Goal: Task Accomplishment & Management: Use online tool/utility

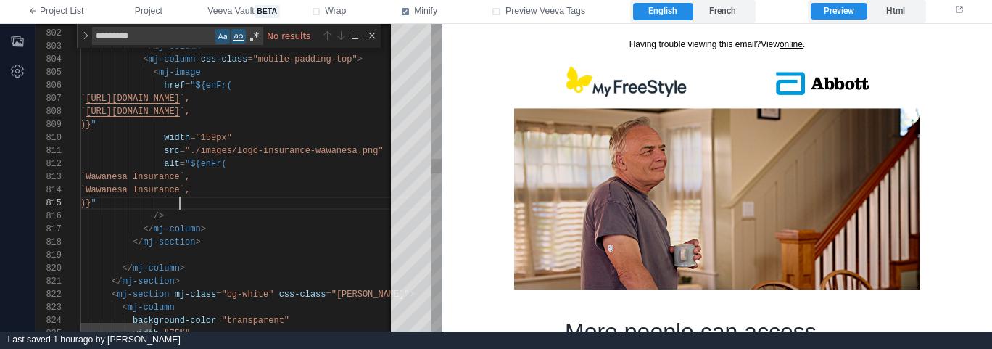
click at [289, 202] on div ")} "" at bounding box center [776, 202] width 1393 height 13
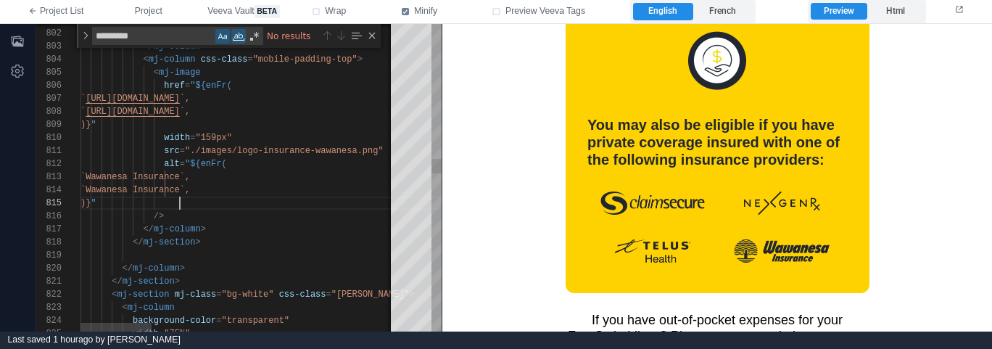
scroll to position [52, 99]
type textarea "*"
type textarea "*****"
click at [225, 41] on div "Match Case (⌥⌘C)" at bounding box center [222, 36] width 14 height 14
click at [234, 38] on div "Match Whole Word (⌥⌘W)" at bounding box center [238, 36] width 14 height 14
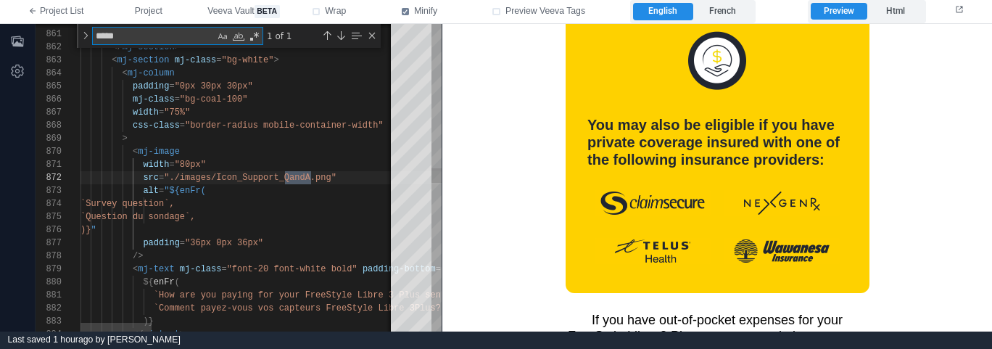
scroll to position [65, 172]
drag, startPoint x: 310, startPoint y: 96, endPoint x: 362, endPoint y: 100, distance: 51.6
click at [310, 96] on div "mj-class = "bg-coal-100"" at bounding box center [776, 99] width 1393 height 13
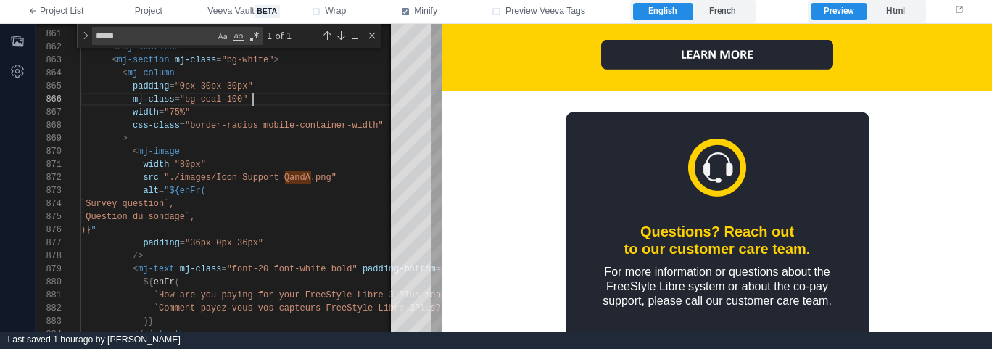
scroll to position [1937, 0]
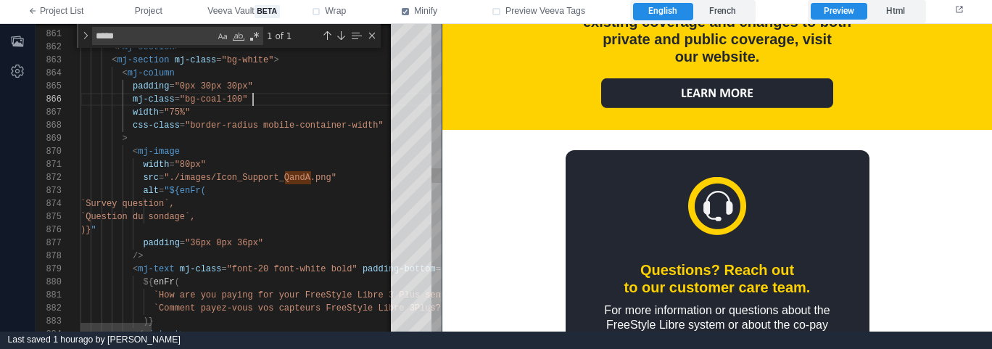
type textarea "**********"
click at [307, 214] on div "`Question du sondage`," at bounding box center [776, 216] width 1393 height 13
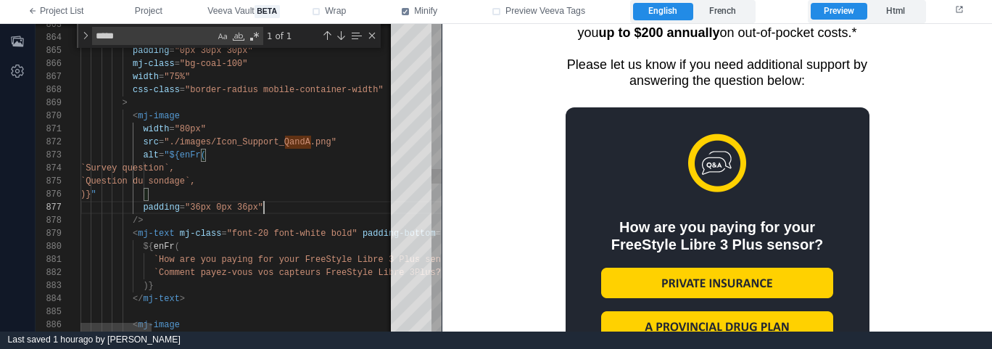
scroll to position [78, 183]
click at [288, 202] on div "padding = "36px 0px 36px"" at bounding box center [776, 207] width 1393 height 13
click at [298, 199] on div ")} "" at bounding box center [776, 194] width 1393 height 13
type textarea "*"
type textarea "**********"
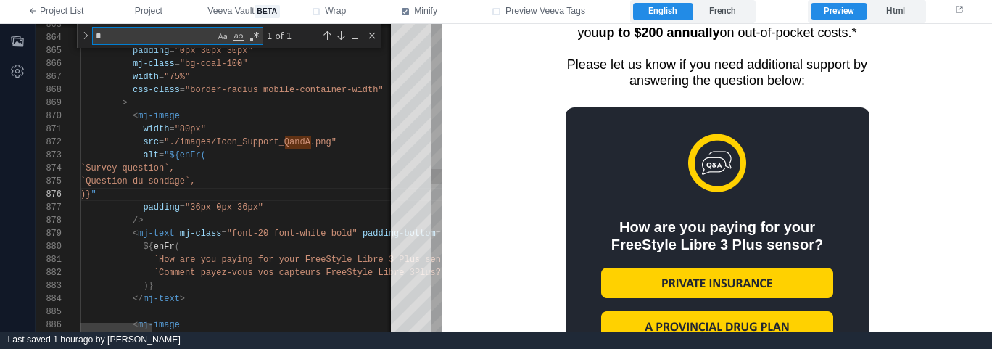
type textarea "**"
type textarea "**********"
type textarea "***"
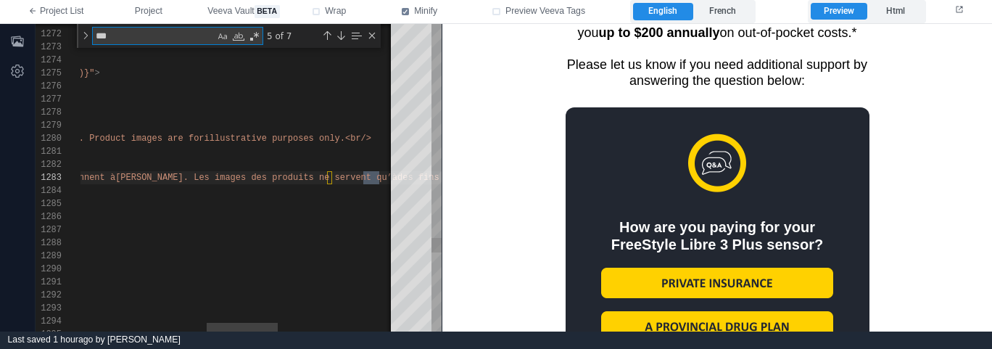
type textarea "**********"
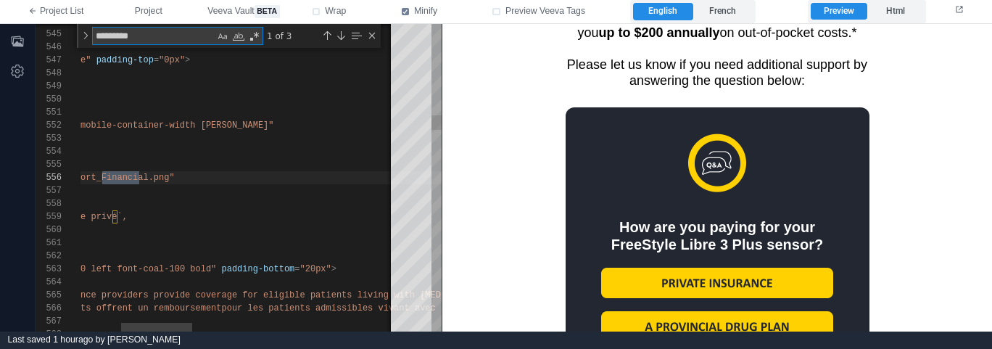
scroll to position [130, 252]
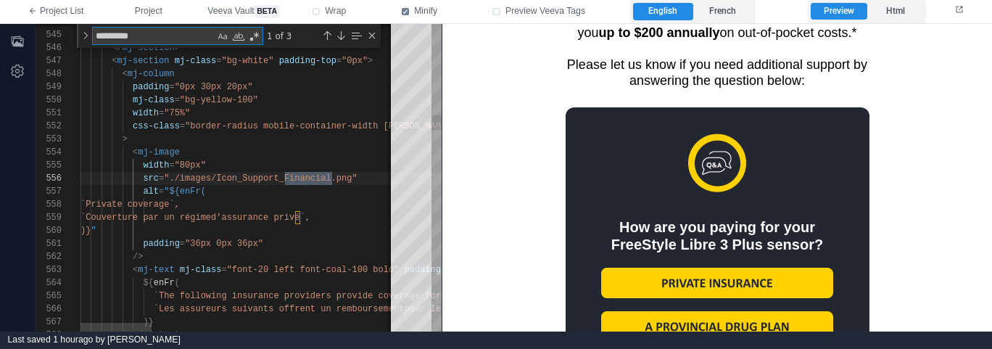
type textarea "*********"
click at [325, 27] on div "1 of 3" at bounding box center [320, 36] width 115 height 18
click at [325, 30] on div "Previous Match (⇧Enter)" at bounding box center [327, 36] width 12 height 12
click at [325, 32] on div "Previous Match (⇧Enter)" at bounding box center [327, 36] width 12 height 12
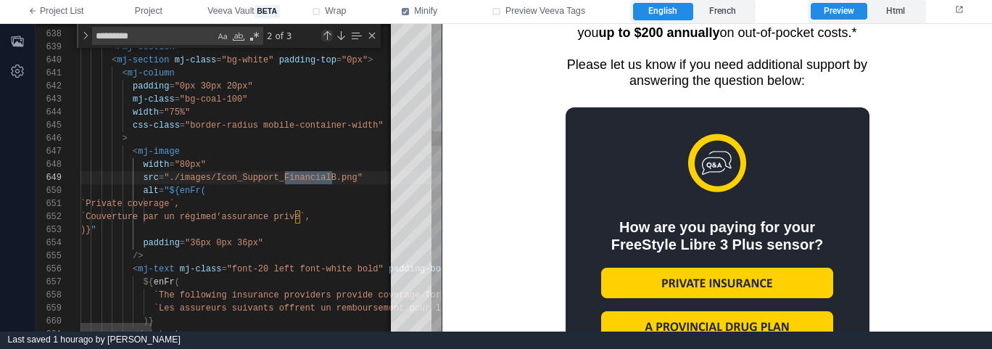
type textarea "**********"
click at [370, 38] on div "Close (Escape)" at bounding box center [372, 36] width 12 height 12
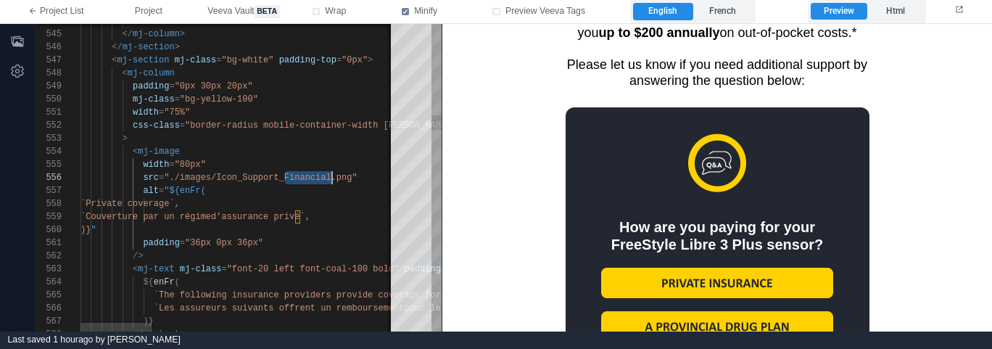
click at [340, 145] on div "< mj-image" at bounding box center [776, 151] width 1393 height 13
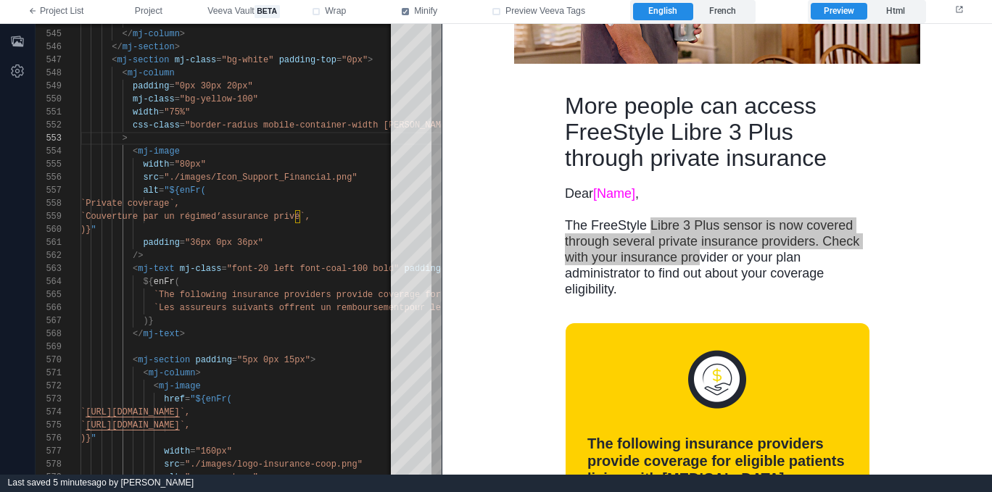
scroll to position [0, 0]
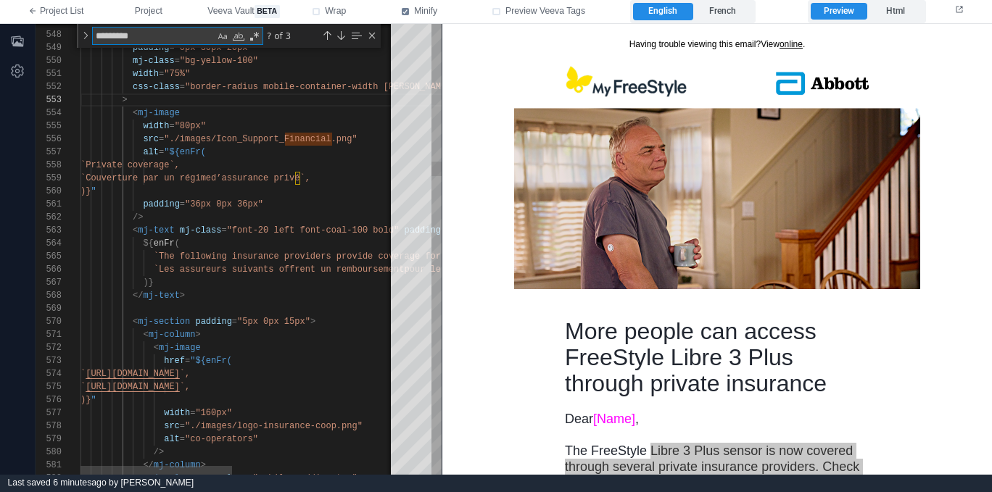
type textarea "*"
type textarea "**********"
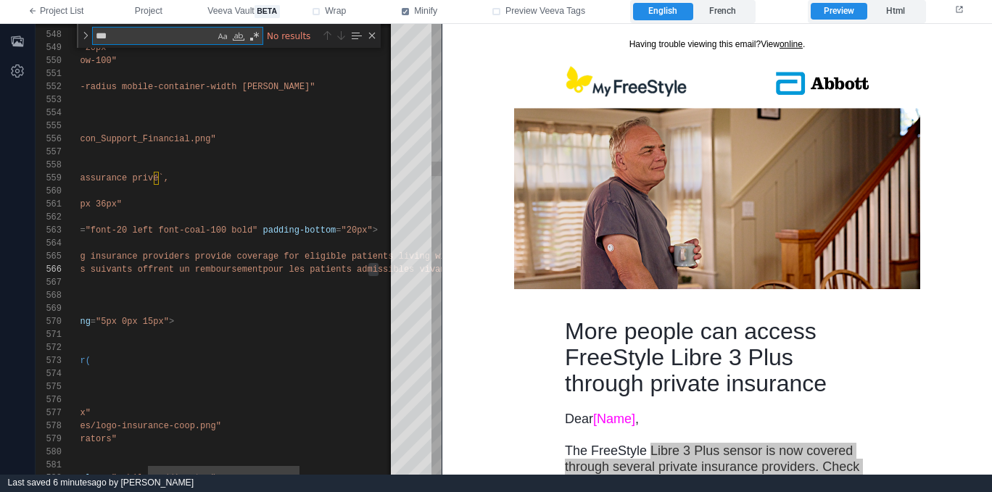
type textarea "**"
type textarea "**********"
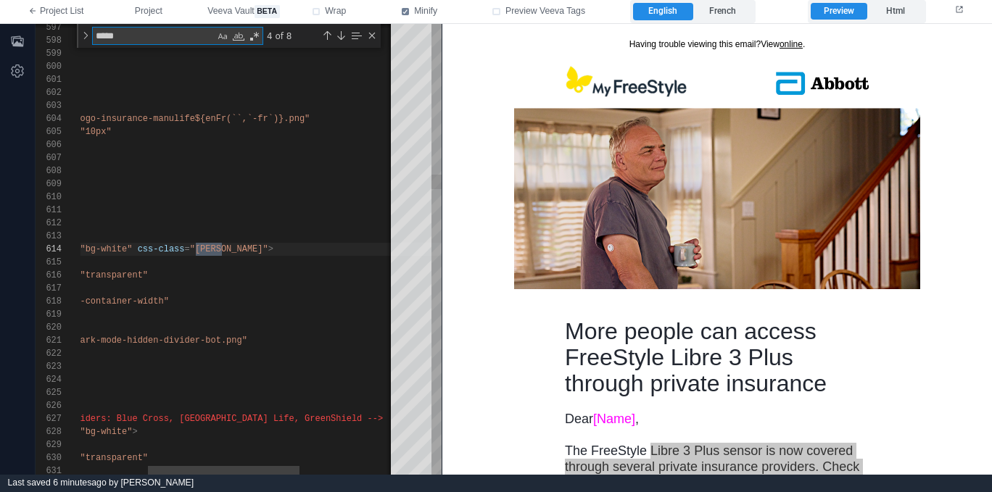
scroll to position [130, 283]
type textarea "*****"
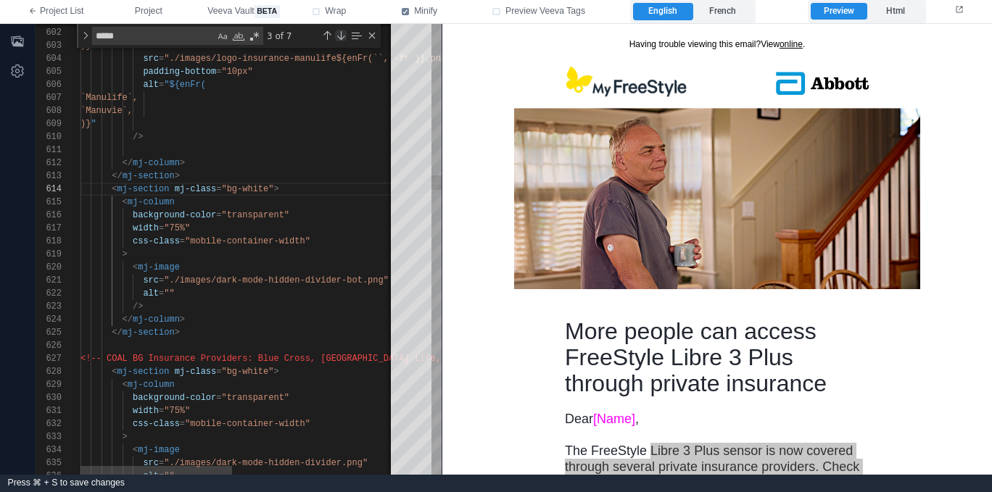
click at [339, 35] on div "Next Match (Enter)" at bounding box center [341, 36] width 12 height 12
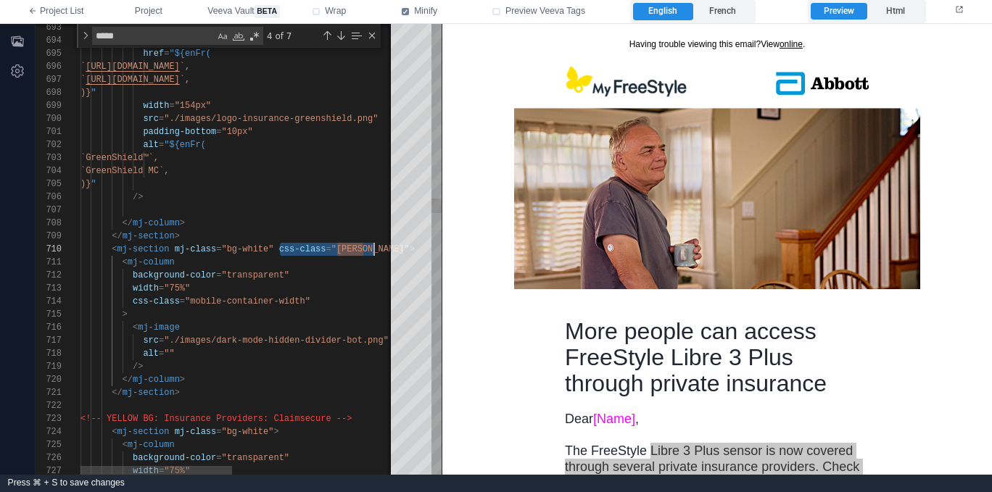
scroll to position [117, 288]
drag, startPoint x: 280, startPoint y: 248, endPoint x: 390, endPoint y: 225, distance: 111.9
click at [341, 35] on div "Next Match (Enter)" at bounding box center [341, 36] width 12 height 12
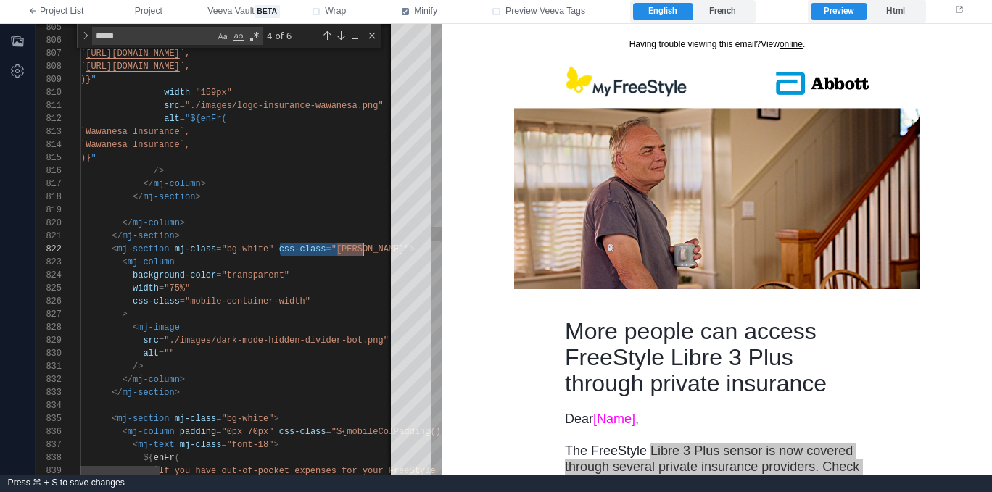
scroll to position [13, 288]
drag, startPoint x: 280, startPoint y: 250, endPoint x: 370, endPoint y: 244, distance: 90.8
click at [339, 35] on div "Next Match (Enter)" at bounding box center [341, 36] width 12 height 12
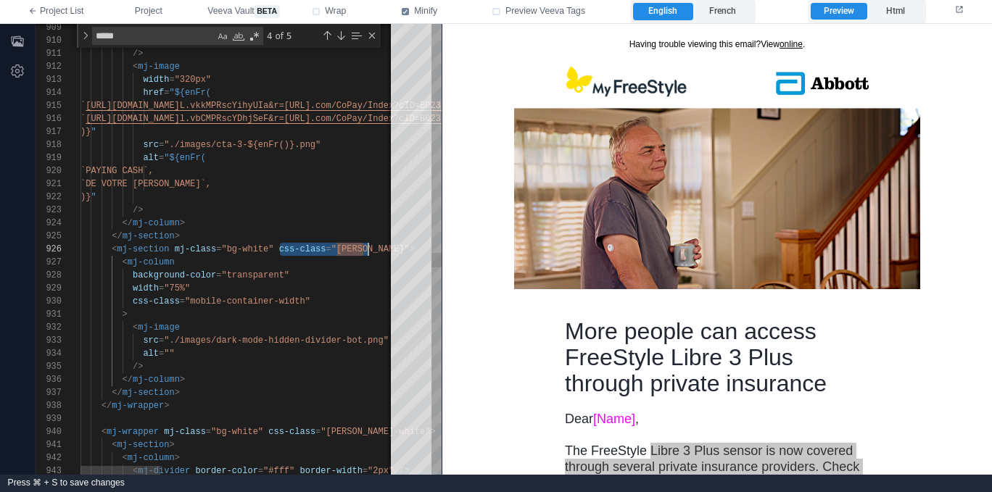
drag, startPoint x: 280, startPoint y: 248, endPoint x: 369, endPoint y: 245, distance: 89.2
click at [342, 36] on div "Next Match (Enter)" at bounding box center [341, 36] width 12 height 12
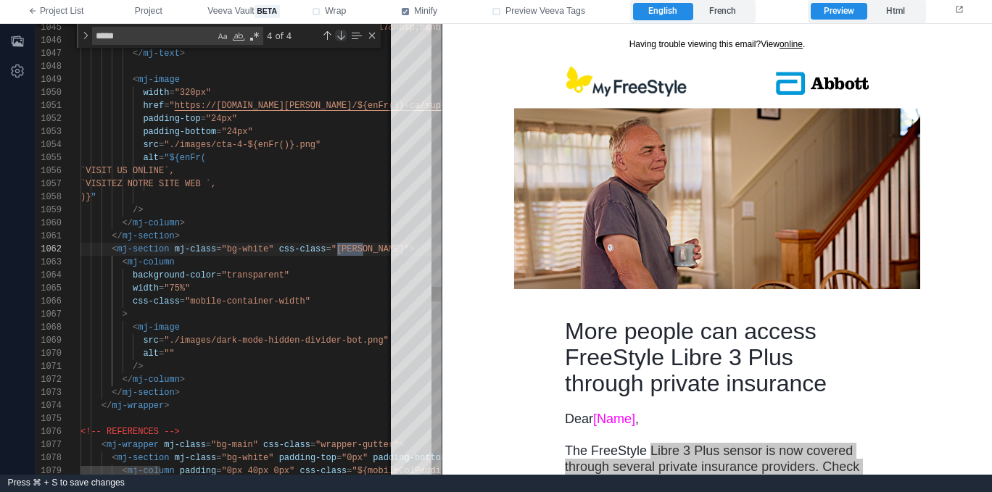
scroll to position [0, 283]
drag, startPoint x: 278, startPoint y: 252, endPoint x: 376, endPoint y: 243, distance: 99.0
click at [341, 38] on div "Next Match (Enter)" at bounding box center [341, 36] width 12 height 12
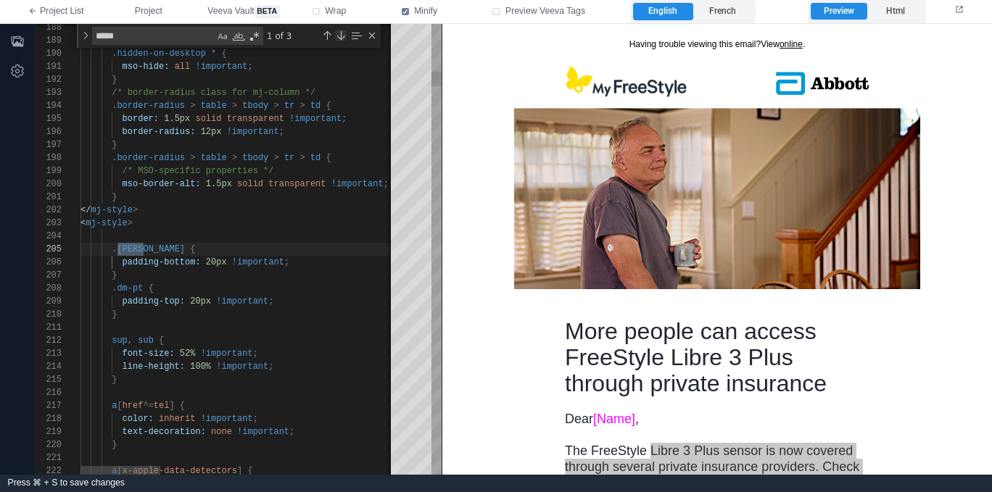
click at [341, 38] on div "Next Match (Enter)" at bounding box center [341, 36] width 12 height 12
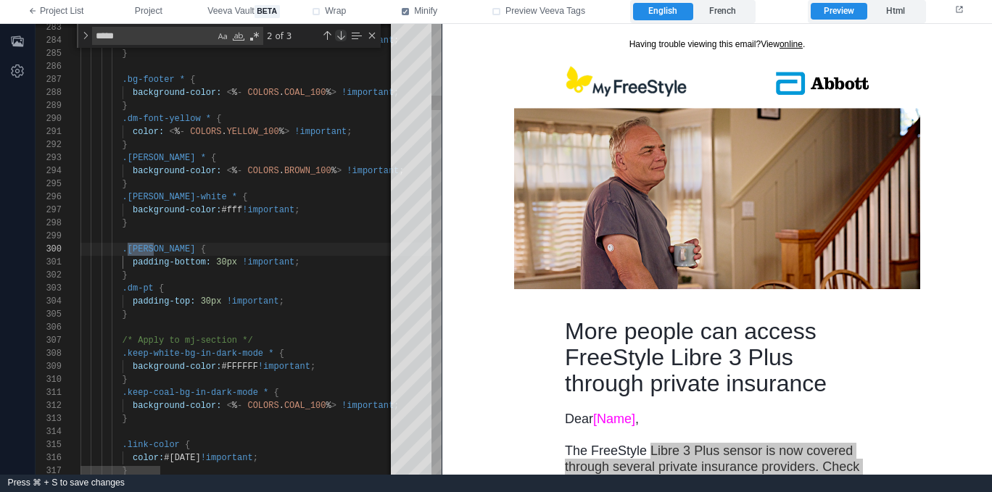
scroll to position [0, 73]
click at [341, 38] on div "Next Match (Enter)" at bounding box center [341, 36] width 12 height 12
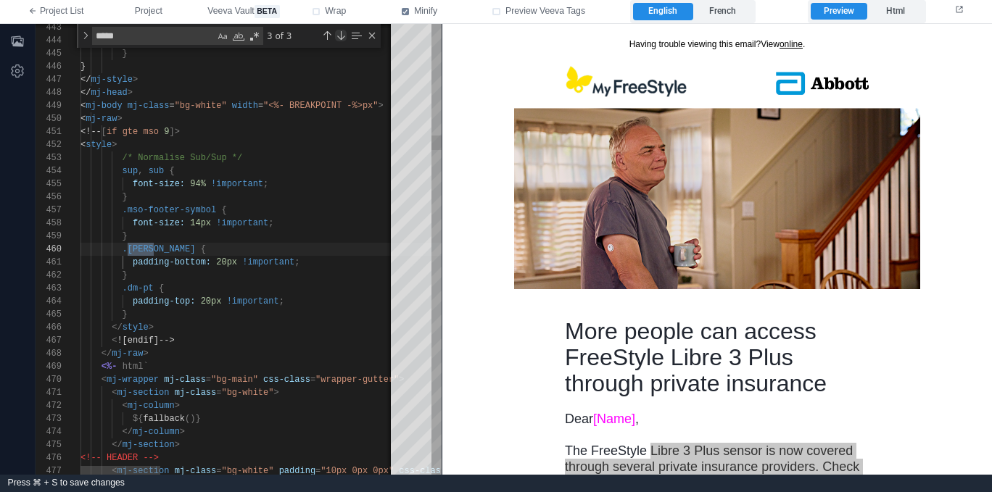
click at [341, 38] on div "Next Match (Enter)" at bounding box center [341, 36] width 12 height 12
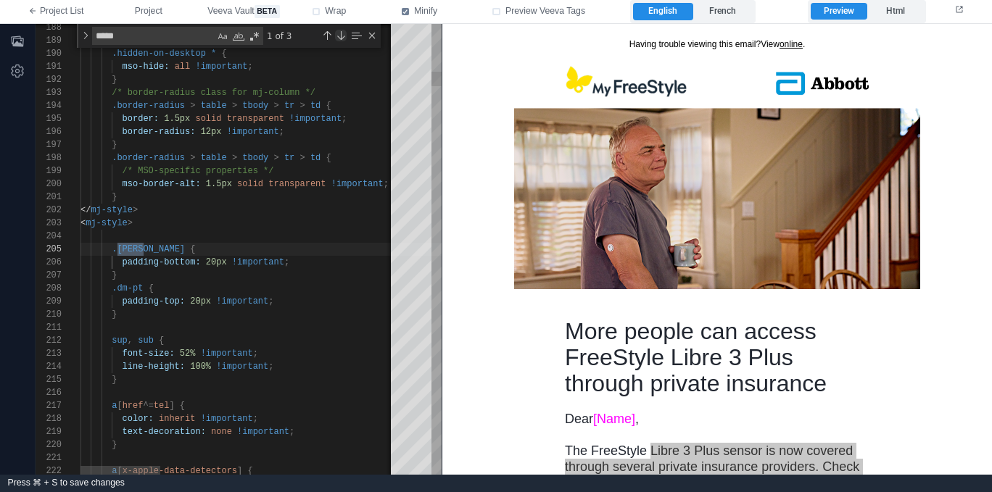
click at [341, 38] on div "Next Match (Enter)" at bounding box center [341, 36] width 12 height 12
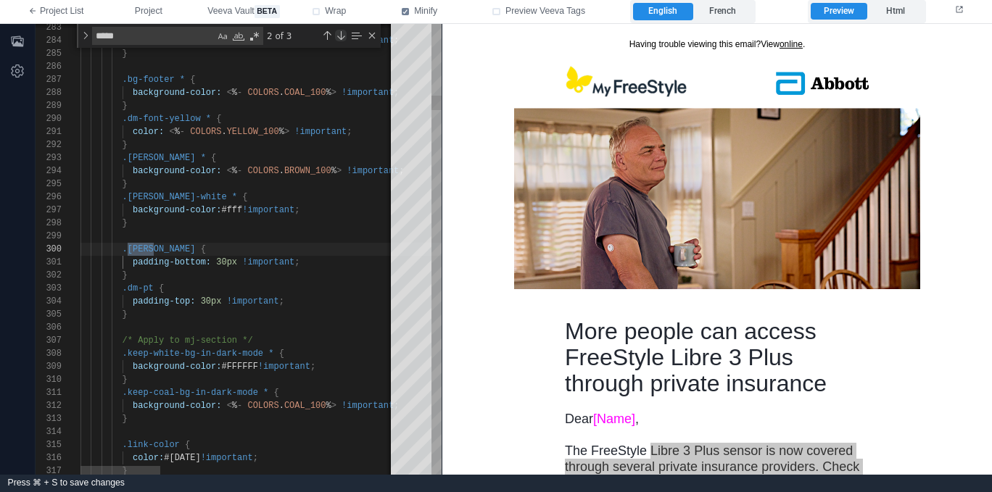
click at [341, 38] on div "Next Match (Enter)" at bounding box center [341, 36] width 12 height 12
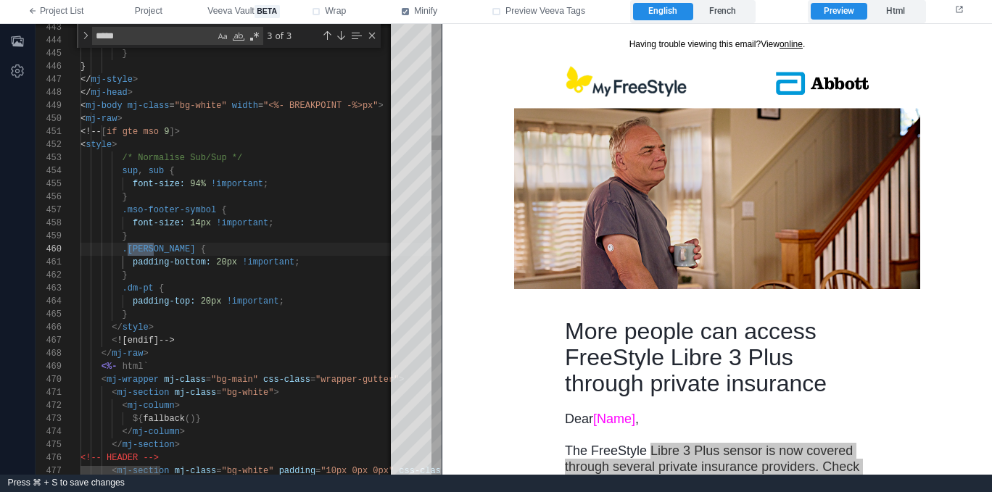
type textarea "**********"
drag, startPoint x: 154, startPoint y: 286, endPoint x: 127, endPoint y: 287, distance: 27.6
type textarea "*****"
click at [341, 33] on div "Next Match (Enter)" at bounding box center [341, 36] width 12 height 12
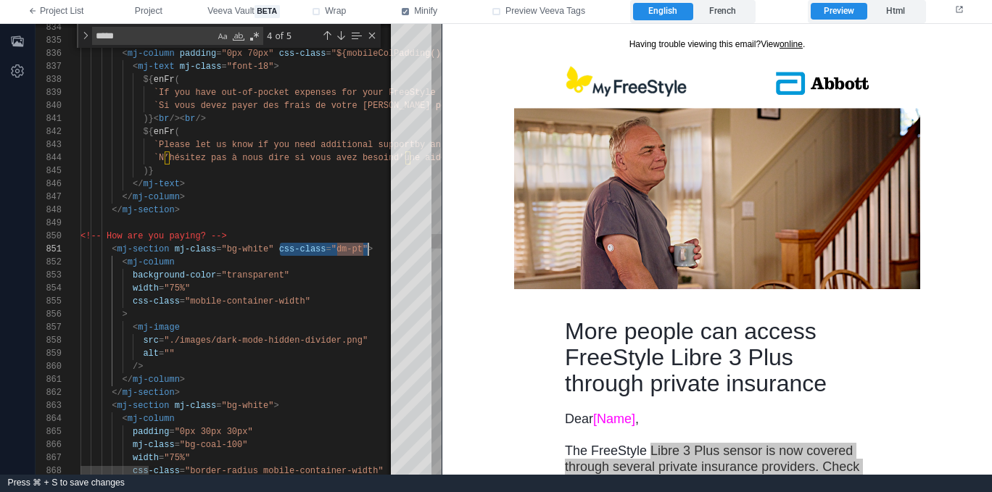
scroll to position [0, 288]
drag, startPoint x: 280, startPoint y: 248, endPoint x: 377, endPoint y: 177, distance: 119.7
click at [341, 35] on div "Next Match (Enter)" at bounding box center [341, 36] width 12 height 12
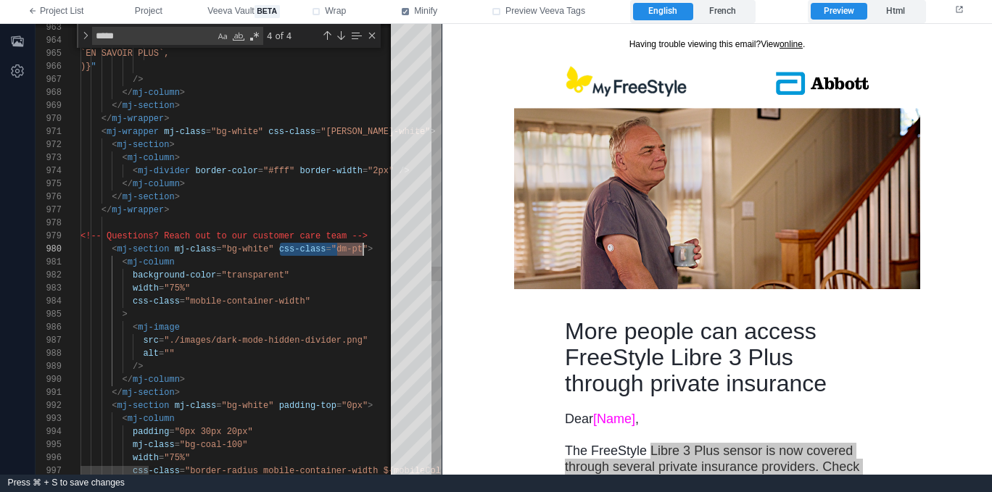
scroll to position [117, 288]
drag, startPoint x: 280, startPoint y: 249, endPoint x: 367, endPoint y: 247, distance: 87.7
click at [342, 35] on div "Next Match (Enter)" at bounding box center [341, 36] width 12 height 12
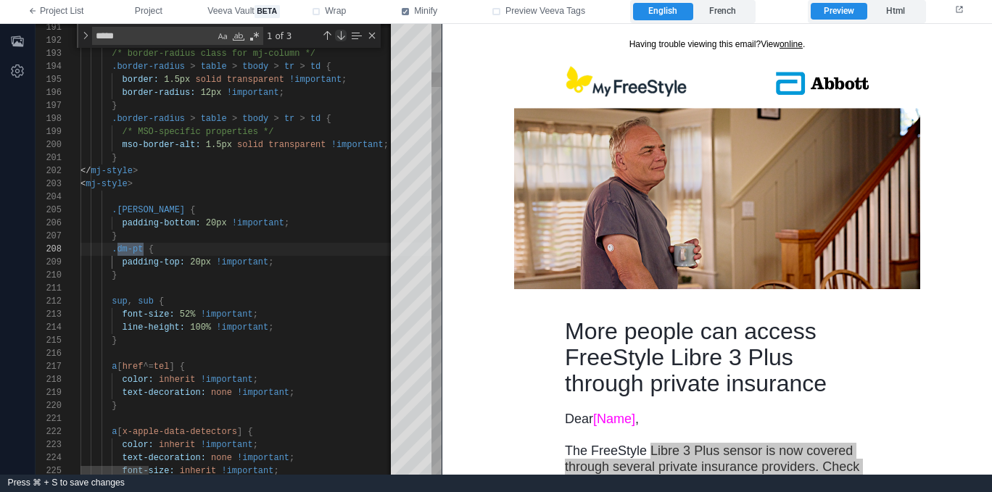
click at [342, 35] on div "Next Match (Enter)" at bounding box center [341, 36] width 12 height 12
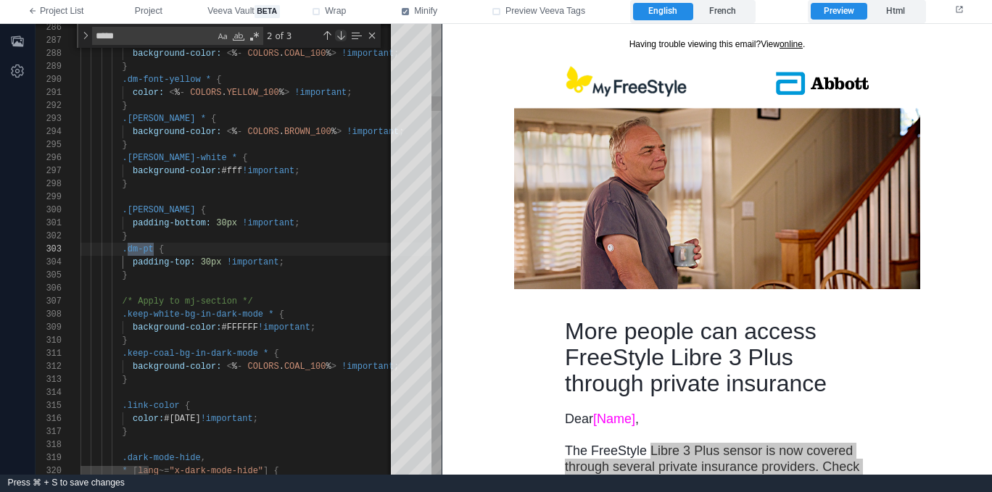
click at [342, 35] on div "Next Match (Enter)" at bounding box center [341, 36] width 12 height 12
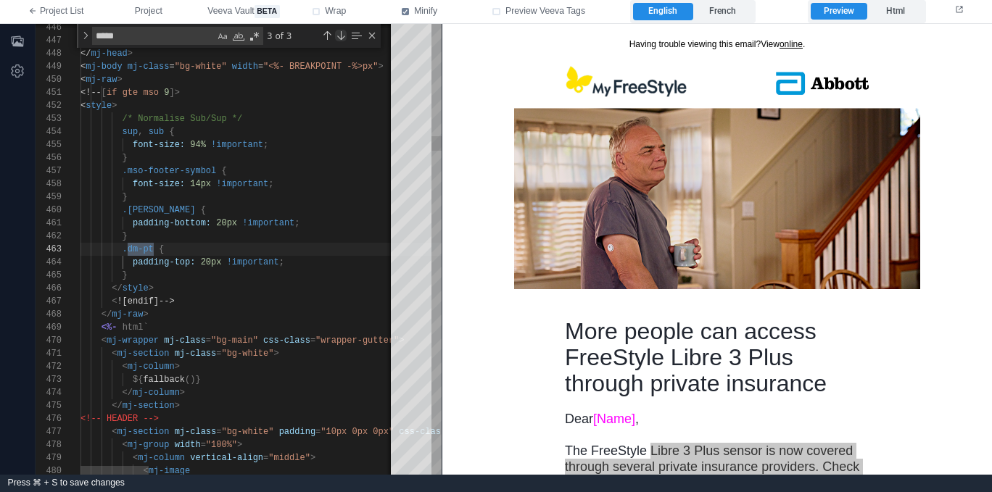
click at [342, 35] on div "Next Match (Enter)" at bounding box center [341, 36] width 12 height 12
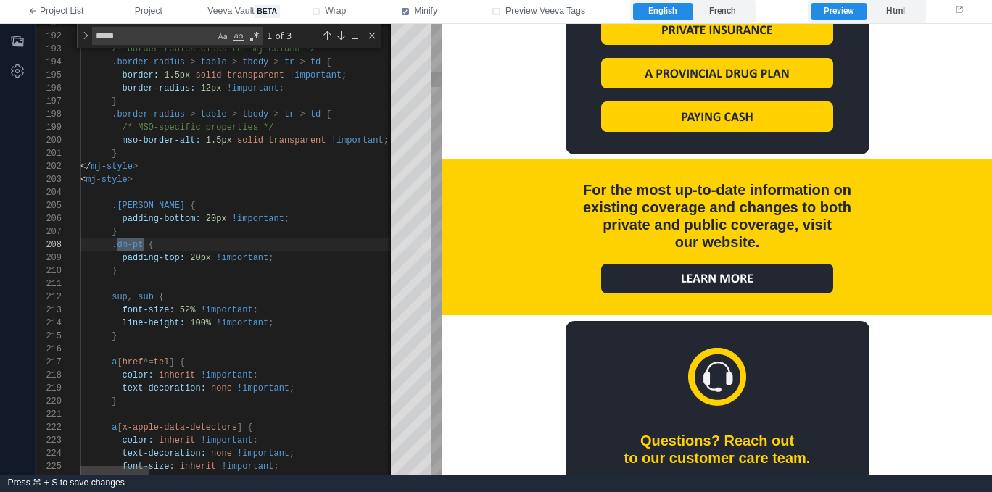
scroll to position [117, 37]
click at [134, 272] on div "}" at bounding box center [807, 271] width 1455 height 13
click at [328, 36] on div "Previous Match (⇧Enter)" at bounding box center [327, 36] width 12 height 12
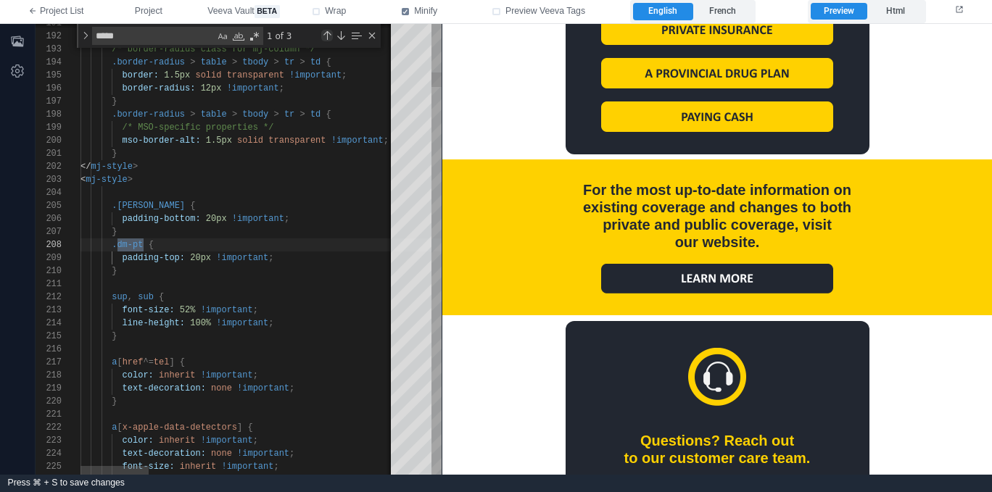
scroll to position [0, 73]
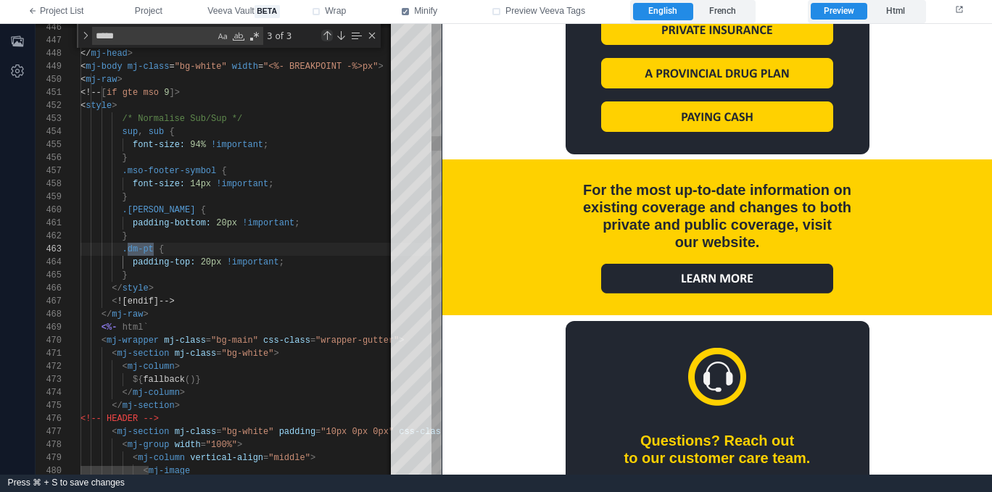
click at [328, 36] on div "Previous Match (⇧Enter)" at bounding box center [327, 36] width 12 height 12
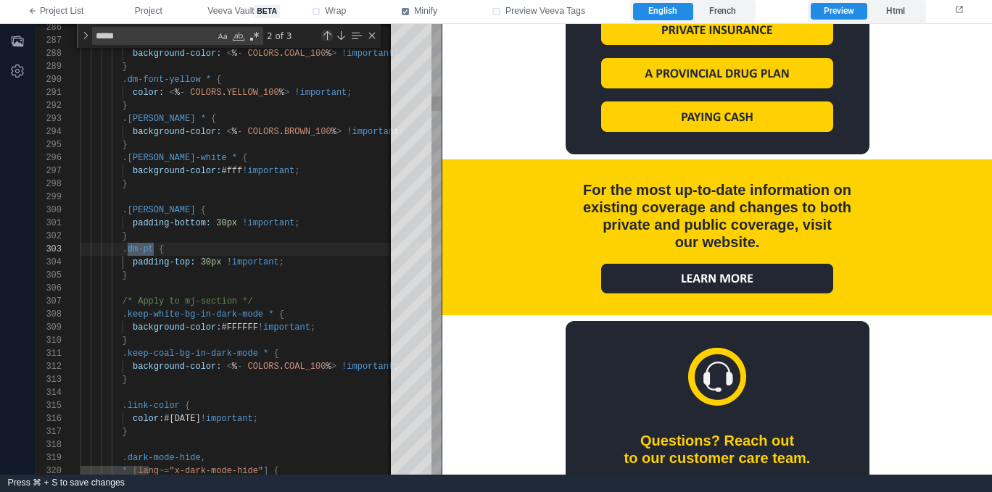
click at [328, 36] on div "Previous Match (⇧Enter)" at bounding box center [327, 36] width 12 height 12
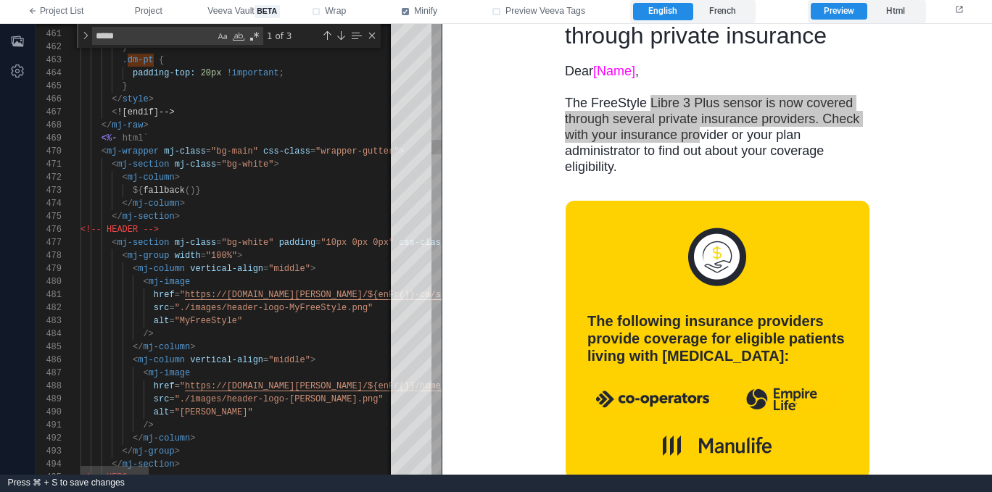
scroll to position [117, 115]
click at [307, 280] on div "< mj-image" at bounding box center [807, 281] width 1455 height 13
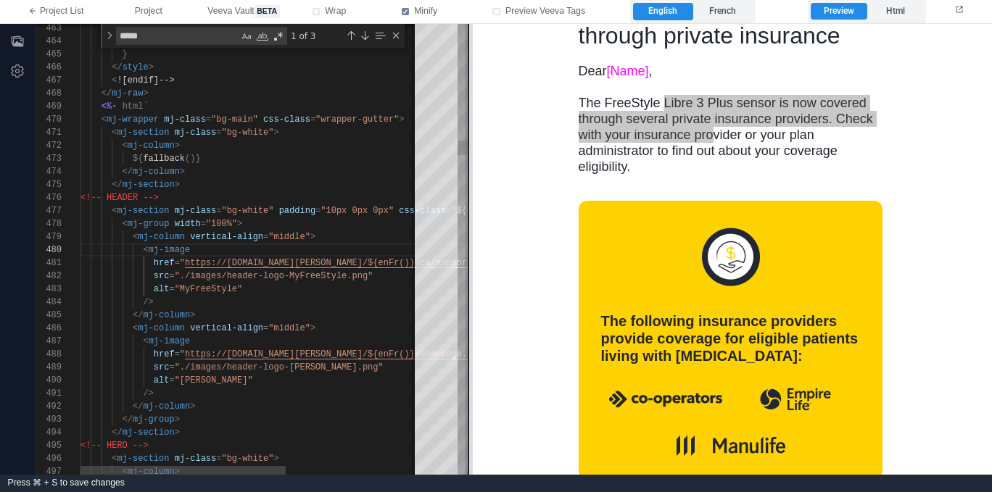
drag, startPoint x: 444, startPoint y: 259, endPoint x: 470, endPoint y: 258, distance: 26.8
click at [470, 258] on span at bounding box center [469, 249] width 8 height 451
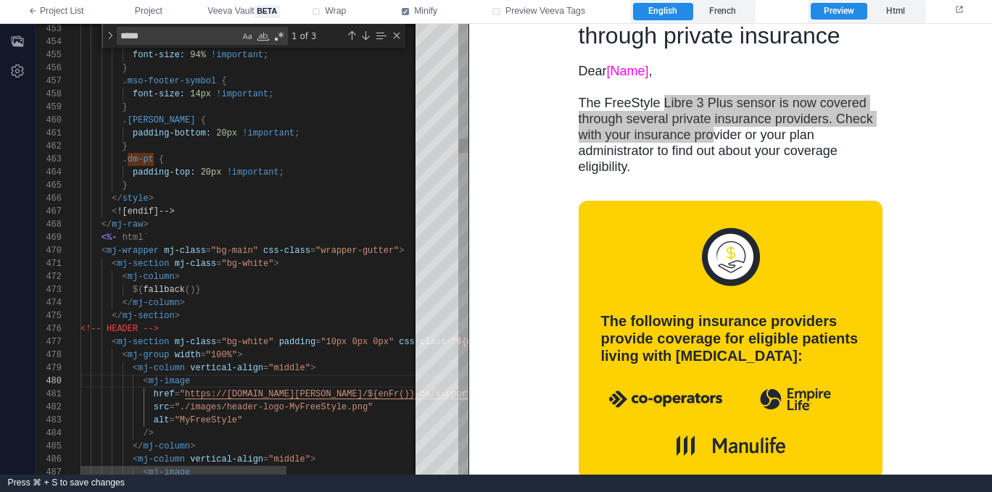
scroll to position [26, 120]
click at [296, 283] on div "${ fallback ()}" at bounding box center [360, 289] width 560 height 13
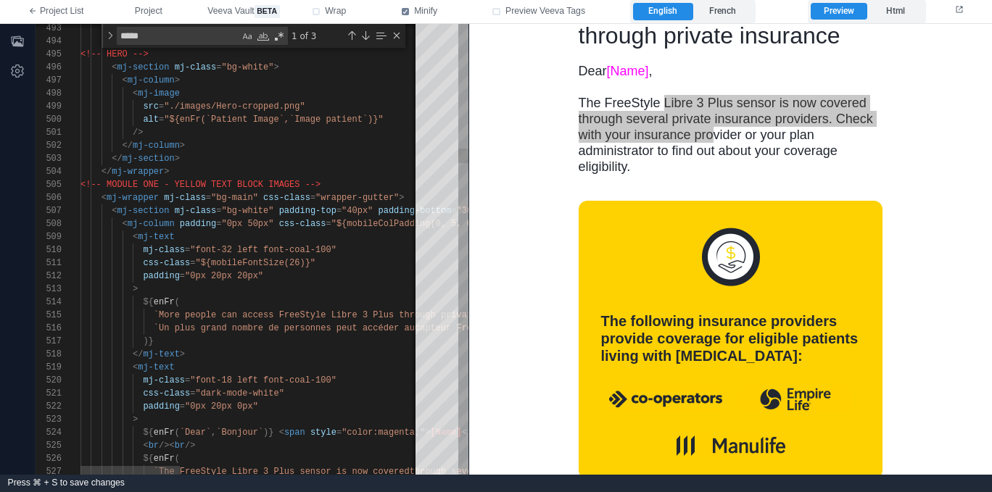
scroll to position [39, 99]
click at [294, 296] on div "${ enFr (" at bounding box center [661, 302] width 1163 height 13
click at [288, 305] on div "${ enFr (" at bounding box center [661, 302] width 1163 height 13
click at [304, 291] on div ">" at bounding box center [661, 289] width 1163 height 13
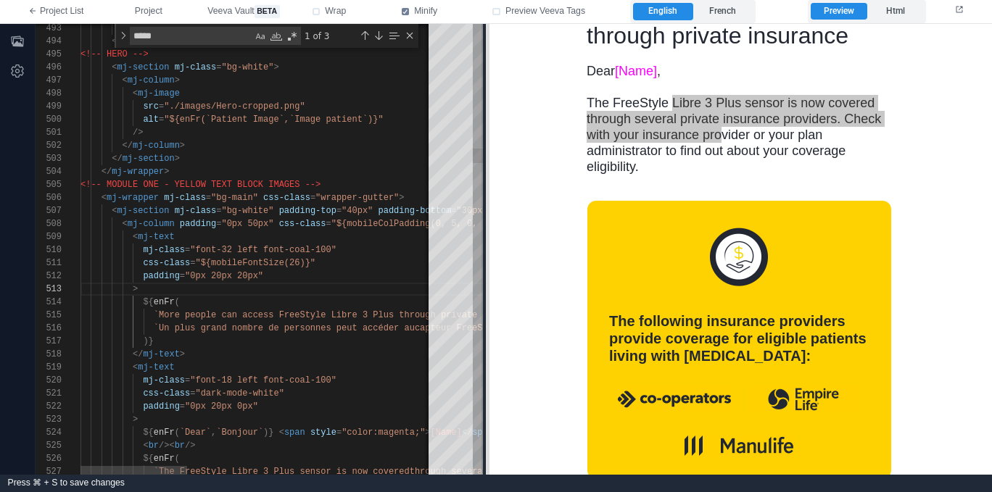
drag, startPoint x: 471, startPoint y: 250, endPoint x: 490, endPoint y: 248, distance: 19.0
click at [489, 248] on span at bounding box center [485, 249] width 8 height 451
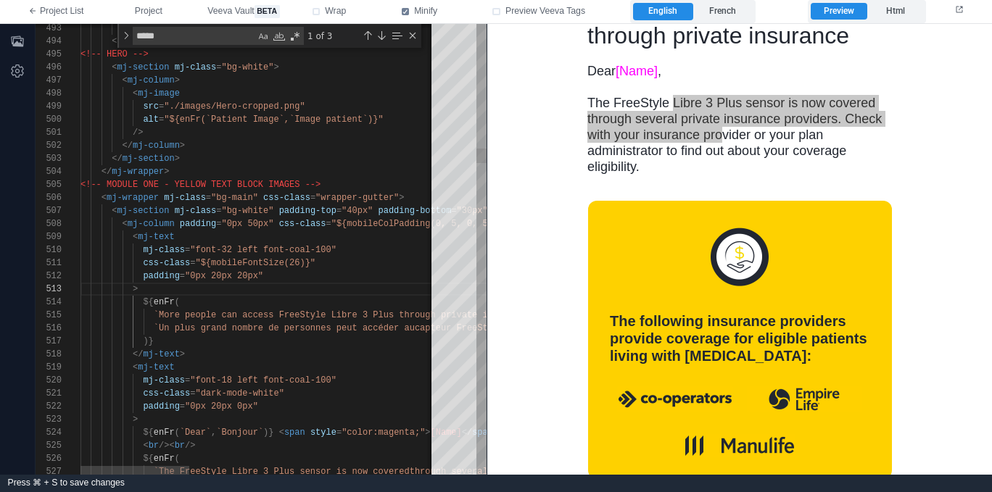
scroll to position [0, 236]
click at [381, 262] on div "css-class = "${mobileFontSize(26)}"" at bounding box center [661, 263] width 1163 height 13
click at [291, 279] on div "padding = "0px 20px 20px"" at bounding box center [661, 276] width 1163 height 13
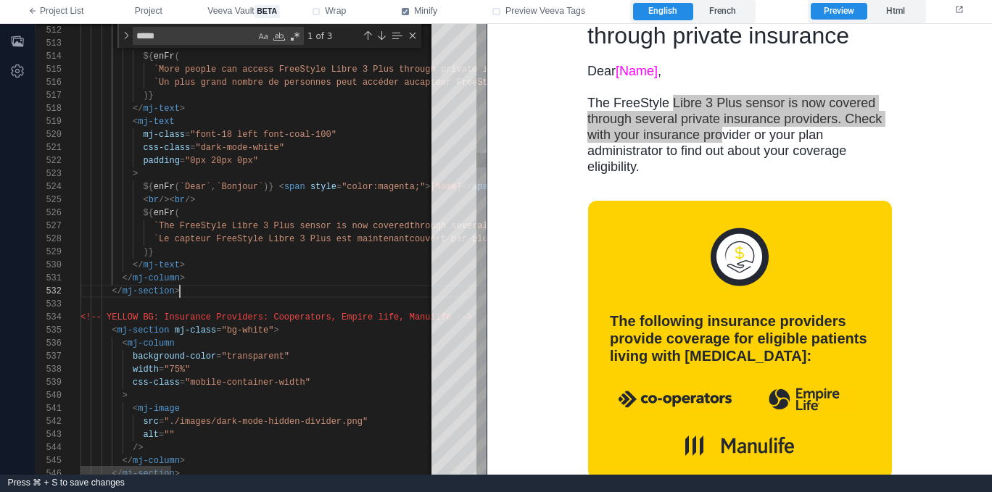
scroll to position [13, 99]
click at [252, 291] on div "</ mj-section >" at bounding box center [776, 291] width 1393 height 13
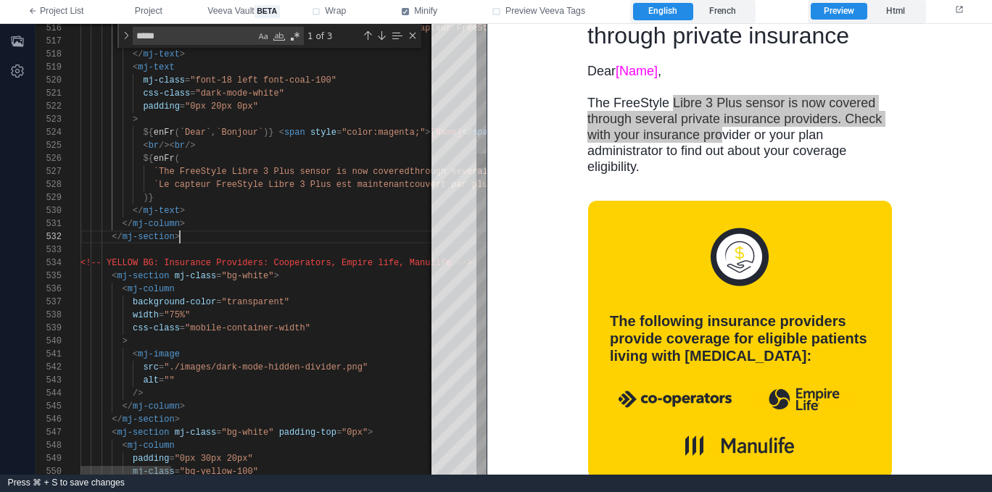
scroll to position [91, 115]
click at [260, 312] on div "width = "75%"" at bounding box center [776, 315] width 1393 height 13
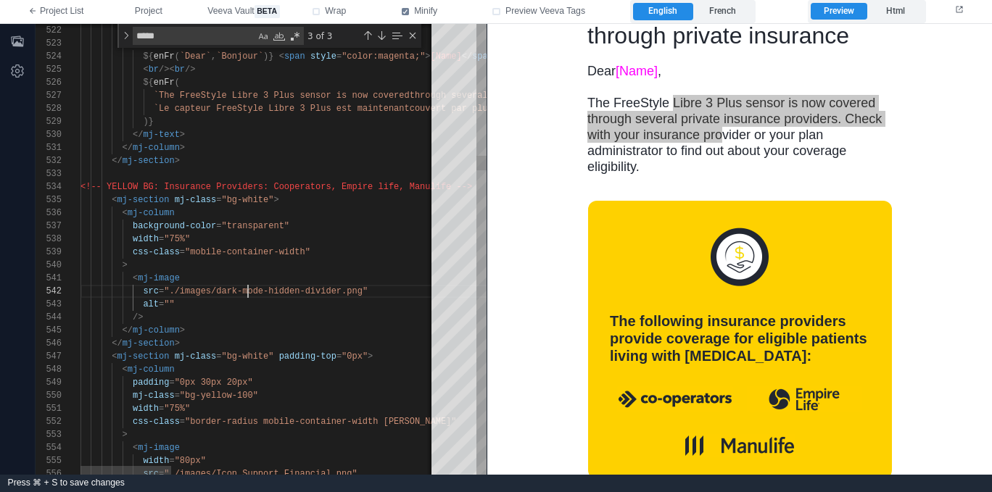
scroll to position [13, 167]
click at [246, 294] on span ""./images/dark-mode-hidden-divider.png"" at bounding box center [266, 291] width 204 height 10
click at [258, 277] on div "< mj-image" at bounding box center [776, 278] width 1393 height 13
click at [244, 315] on div "/>" at bounding box center [776, 317] width 1393 height 13
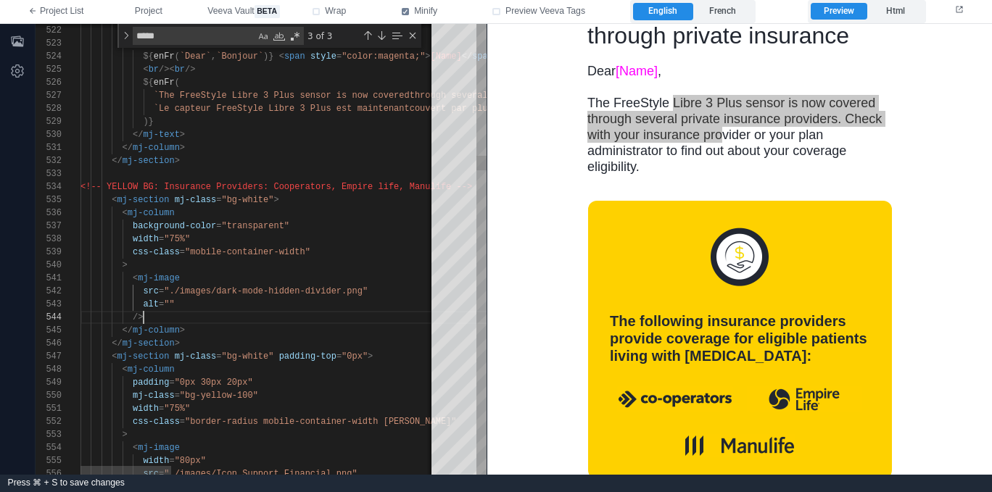
click at [256, 304] on div "alt = """ at bounding box center [776, 304] width 1393 height 13
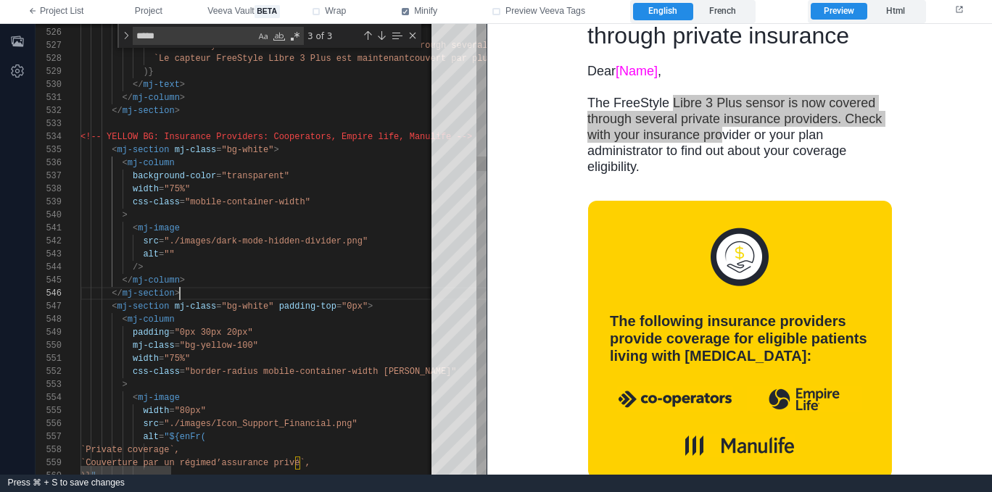
click at [308, 292] on div "</ mj-section >" at bounding box center [776, 293] width 1393 height 13
click at [326, 281] on div "</ mj-column >" at bounding box center [776, 280] width 1393 height 13
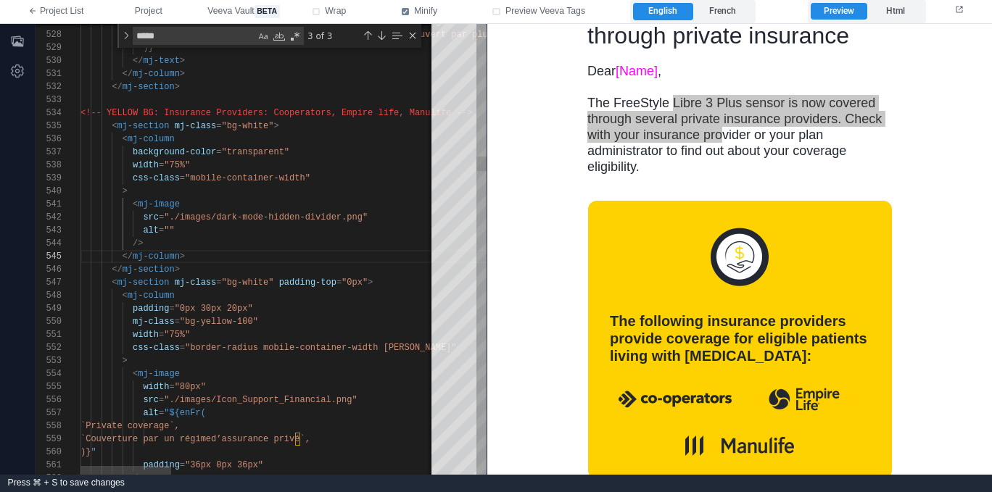
click at [301, 296] on div "< mj-column" at bounding box center [776, 295] width 1393 height 13
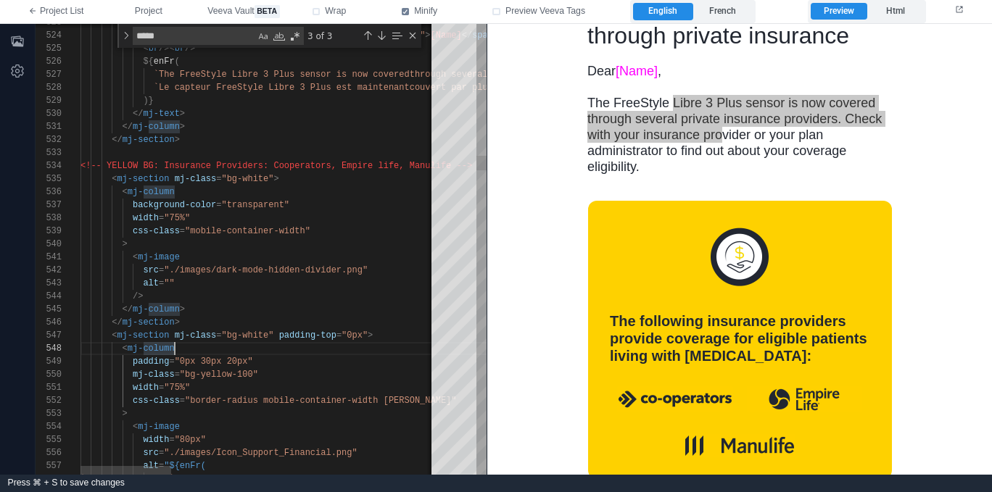
click at [275, 175] on span ">" at bounding box center [275, 179] width 5 height 10
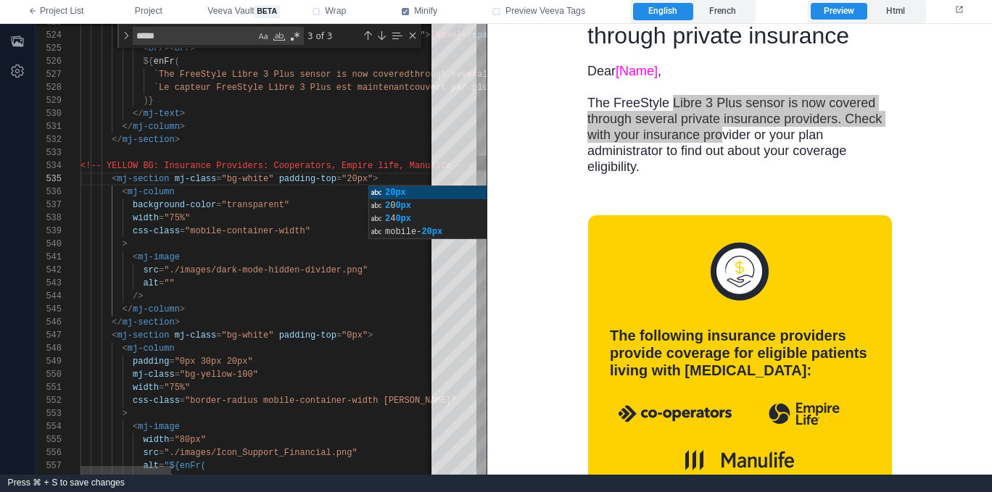
scroll to position [52, 299]
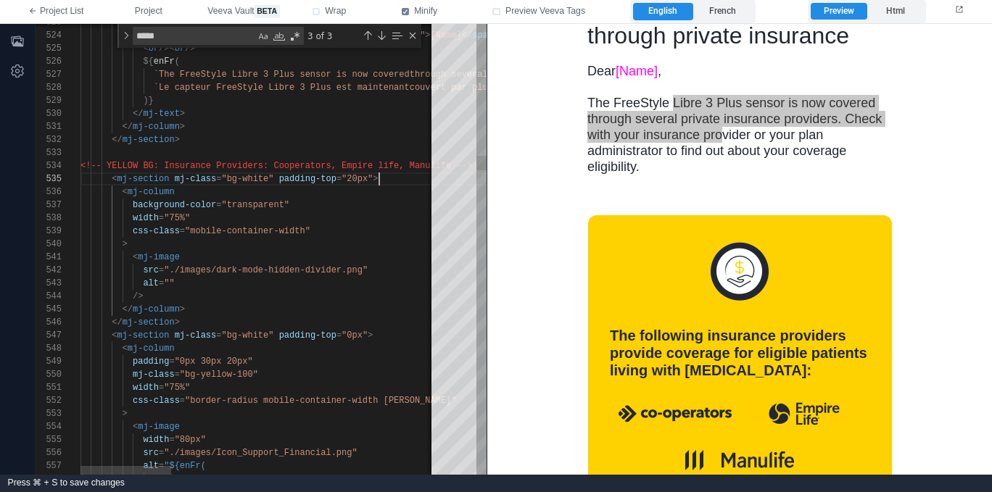
click at [310, 221] on div "width = "75%"" at bounding box center [776, 218] width 1393 height 13
click at [310, 240] on div ">" at bounding box center [776, 244] width 1393 height 13
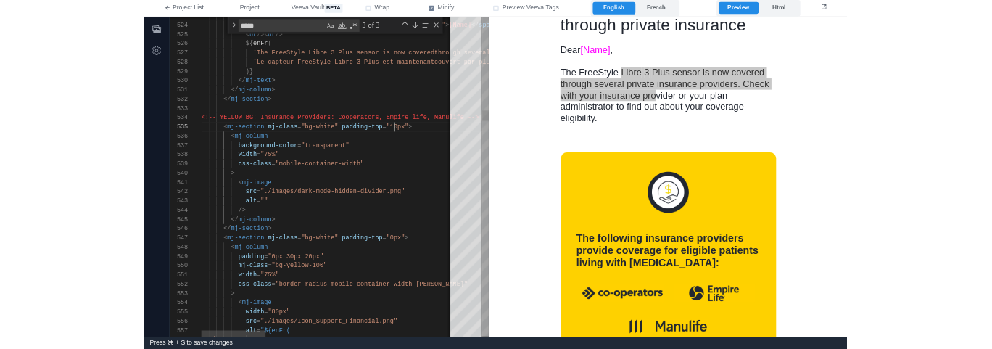
scroll to position [91, 110]
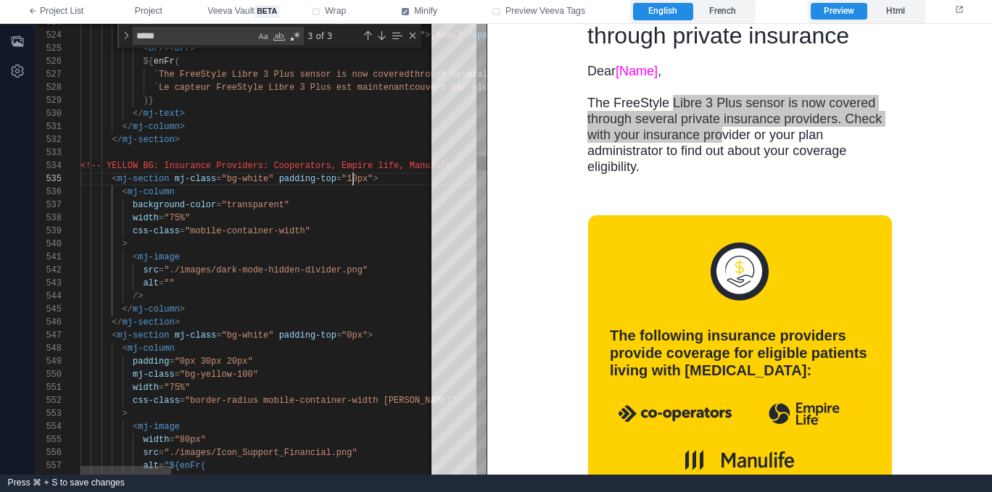
click at [330, 212] on div "width = "75%"" at bounding box center [776, 218] width 1393 height 13
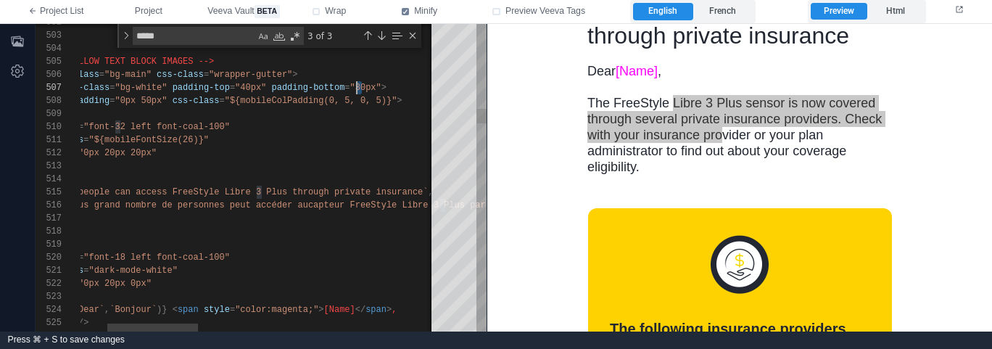
drag, startPoint x: 362, startPoint y: 88, endPoint x: 357, endPoint y: 111, distance: 23.0
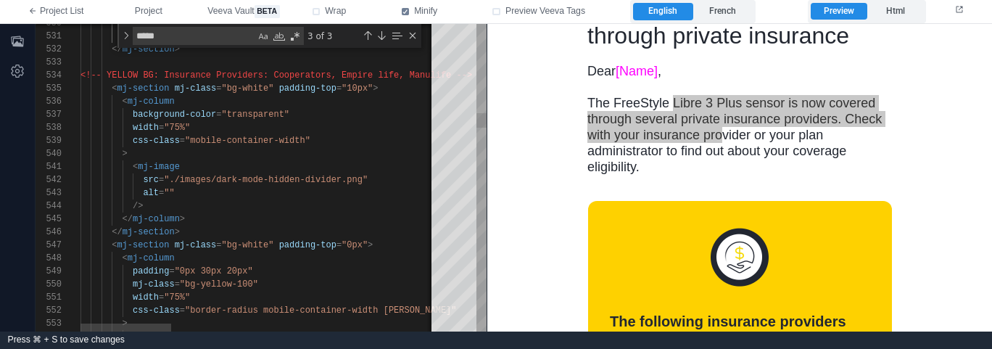
type textarea "**********"
drag, startPoint x: 216, startPoint y: 180, endPoint x: 301, endPoint y: 178, distance: 84.8
type textarea "**********"
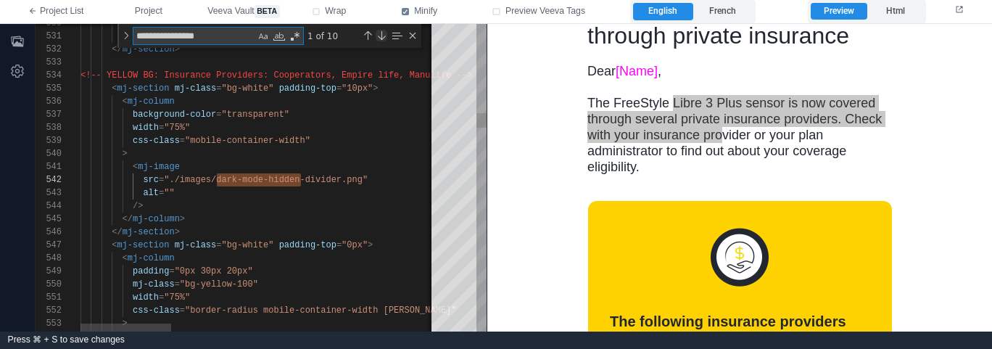
click at [382, 33] on div "Next Match (Enter)" at bounding box center [381, 36] width 12 height 12
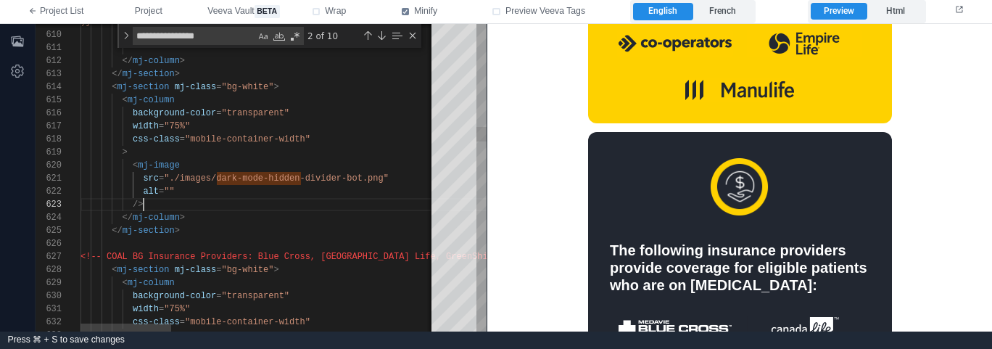
scroll to position [26, 63]
click at [288, 202] on div "/>" at bounding box center [776, 204] width 1393 height 13
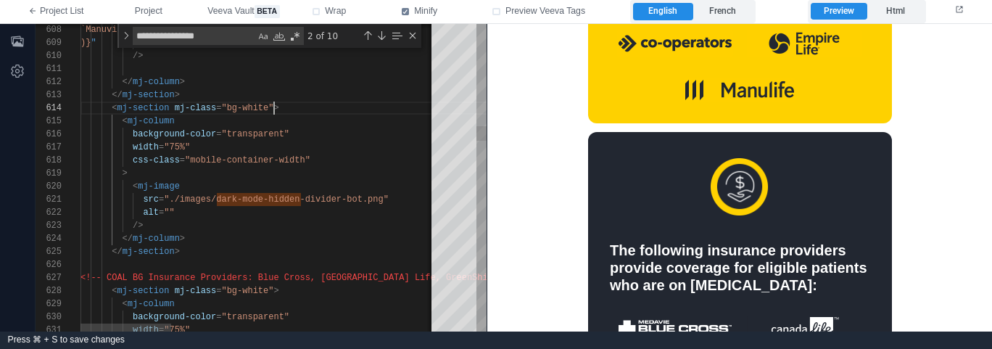
click at [275, 107] on span ">" at bounding box center [275, 108] width 5 height 10
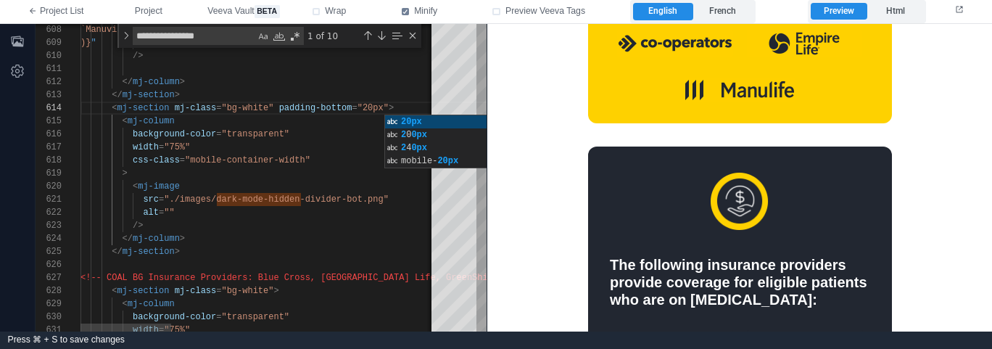
scroll to position [52, 99]
click at [275, 246] on div "</ mj-section >" at bounding box center [776, 251] width 1393 height 13
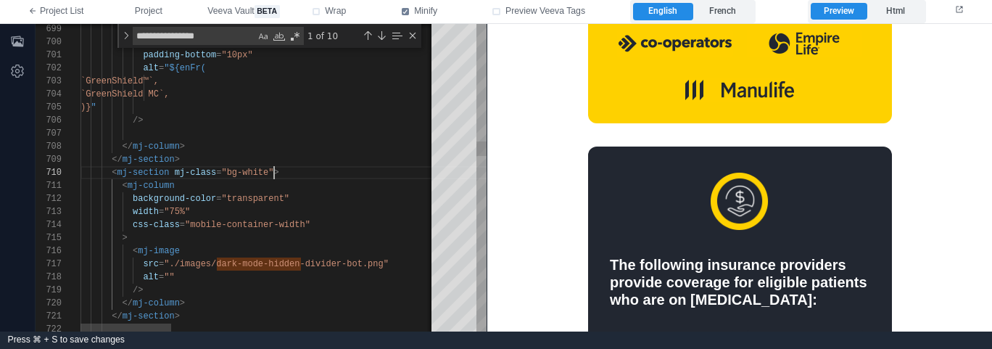
scroll to position [117, 194]
drag, startPoint x: 275, startPoint y: 172, endPoint x: 298, endPoint y: 176, distance: 22.8
click at [275, 172] on span ">" at bounding box center [275, 172] width 5 height 10
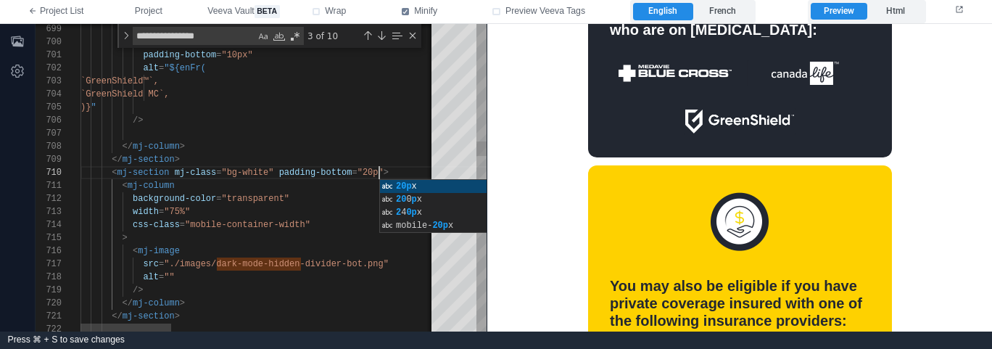
scroll to position [117, 304]
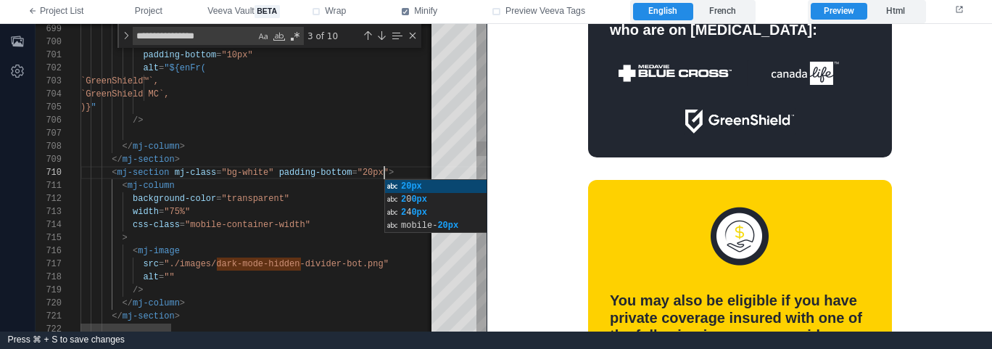
click at [317, 215] on div "width = "75%"" at bounding box center [776, 211] width 1393 height 13
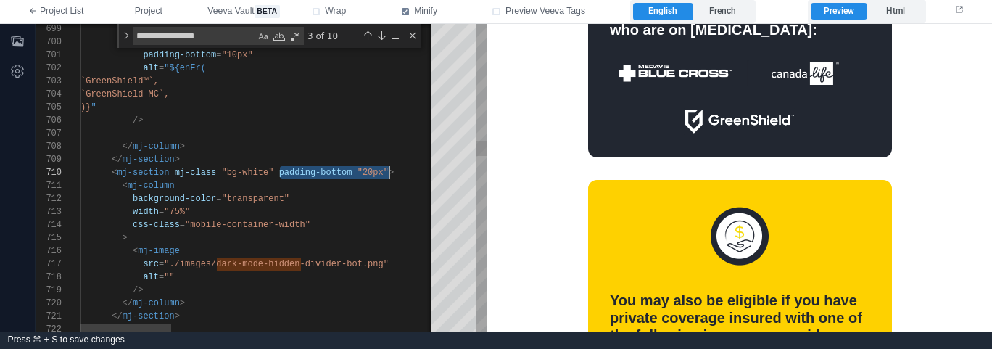
scroll to position [117, 309]
drag, startPoint x: 278, startPoint y: 173, endPoint x: 398, endPoint y: 180, distance: 119.8
click at [212, 291] on div "/>" at bounding box center [776, 289] width 1393 height 13
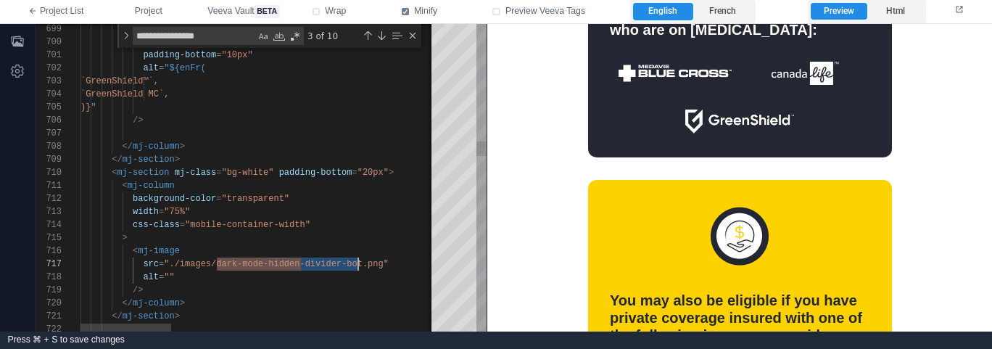
scroll to position [78, 283]
drag, startPoint x: 216, startPoint y: 263, endPoint x: 361, endPoint y: 262, distance: 145.0
type textarea "**********"
click at [383, 36] on div "Next Match (Enter)" at bounding box center [381, 36] width 12 height 12
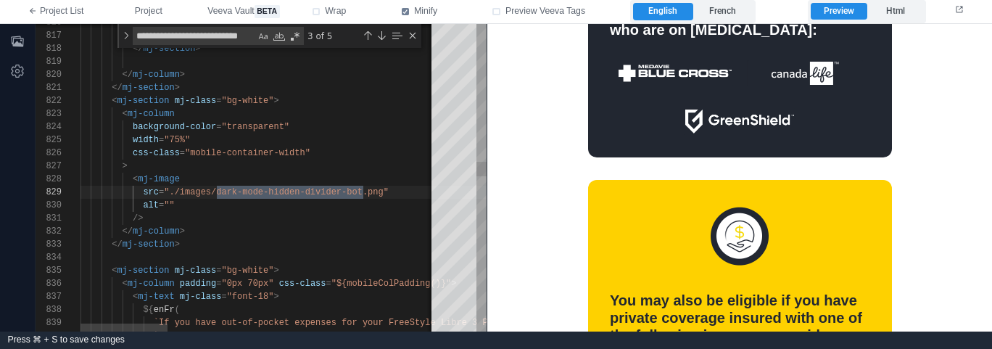
scroll to position [13, 194]
click at [274, 101] on div "817 818 819 820 821 822 823 824 825 826 827 828 829 830 831 832 833 834 835 836…" at bounding box center [261, 178] width 451 height 308
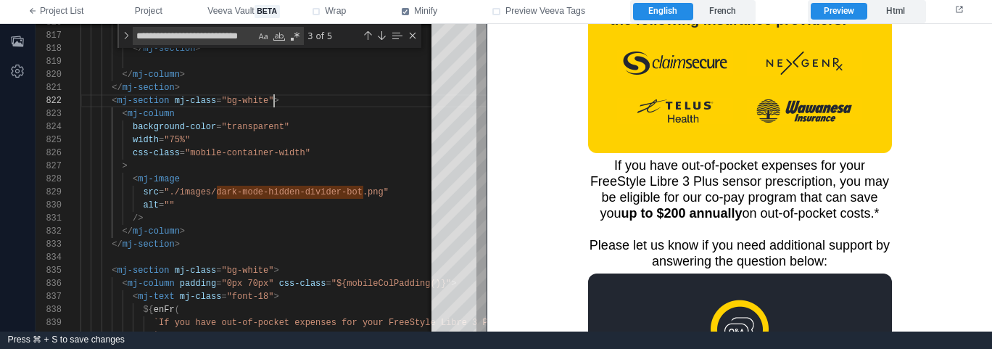
scroll to position [1290, 0]
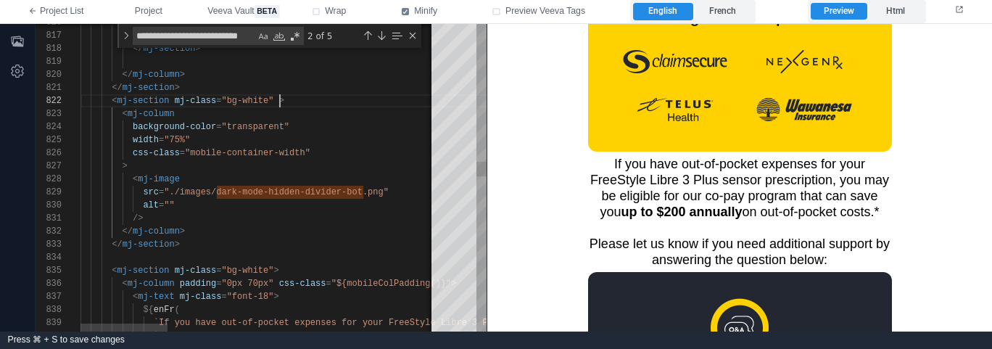
paste textarea "**********"
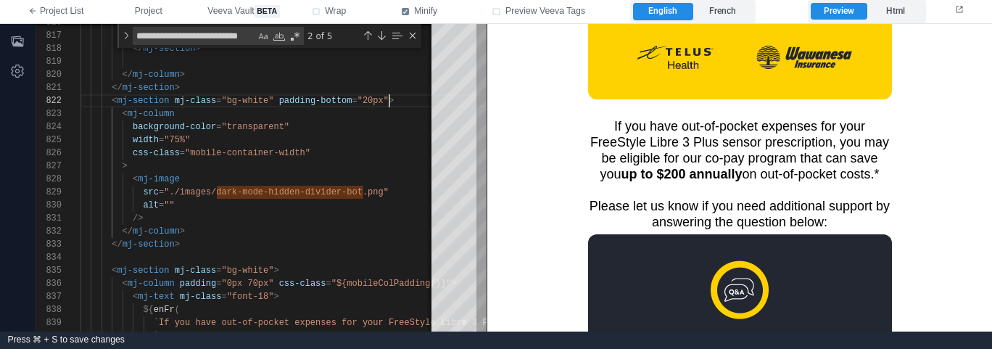
scroll to position [1350, 0]
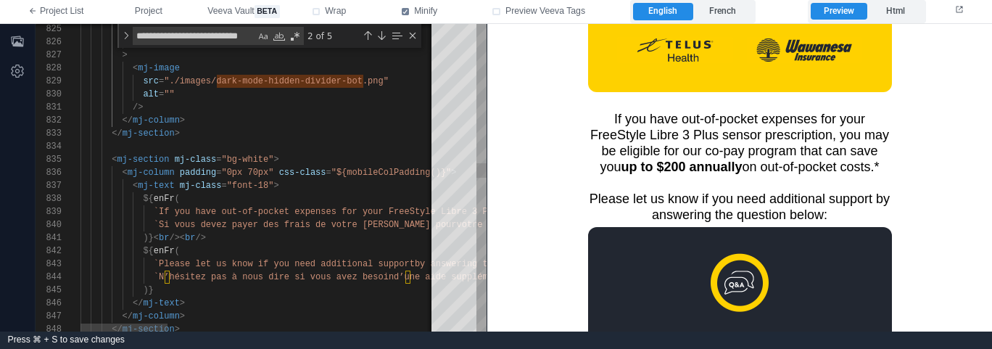
click at [277, 159] on span ">" at bounding box center [275, 159] width 5 height 10
paste textarea "**********"
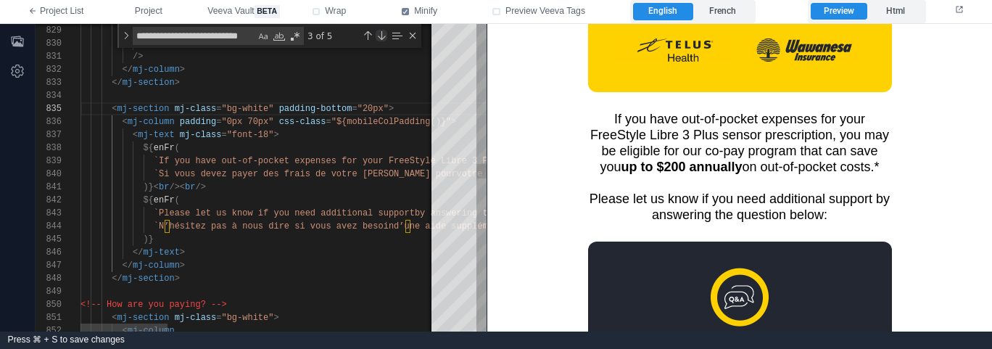
click at [383, 36] on div "Next Match (Enter)" at bounding box center [381, 36] width 12 height 12
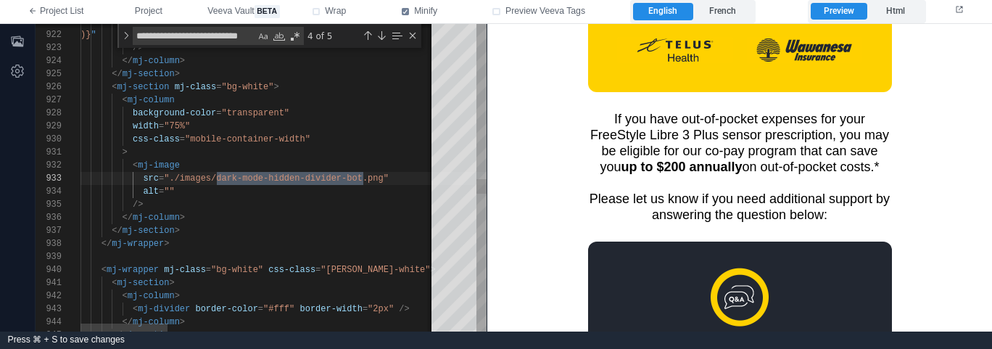
click at [276, 85] on span ">" at bounding box center [275, 87] width 5 height 10
paste textarea "**********"
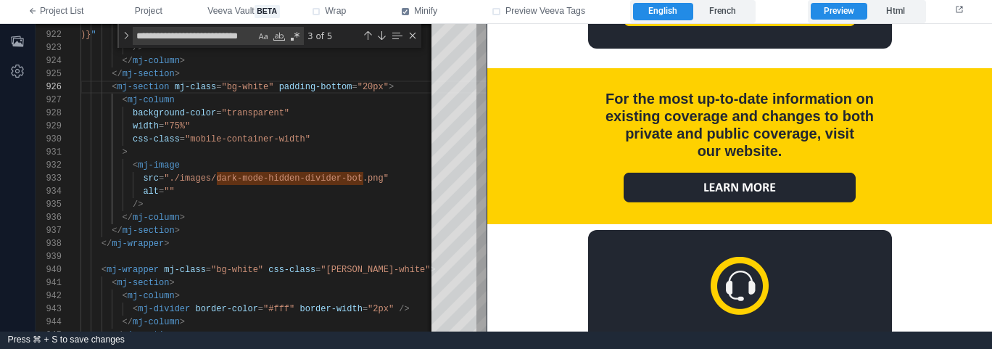
scroll to position [1850, 0]
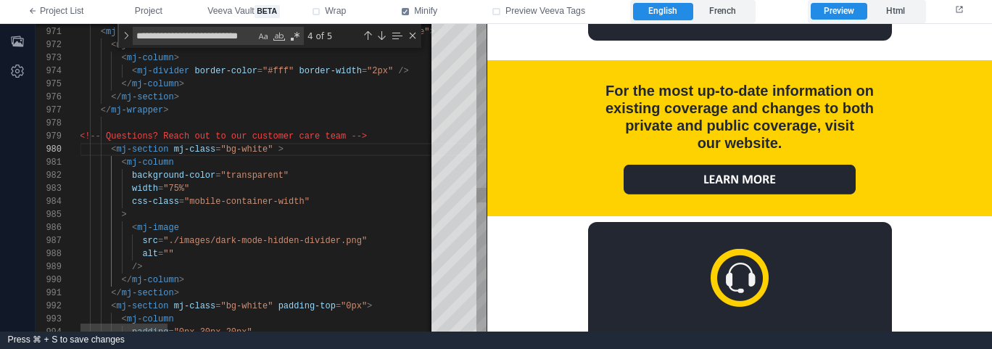
paste textarea "**********"
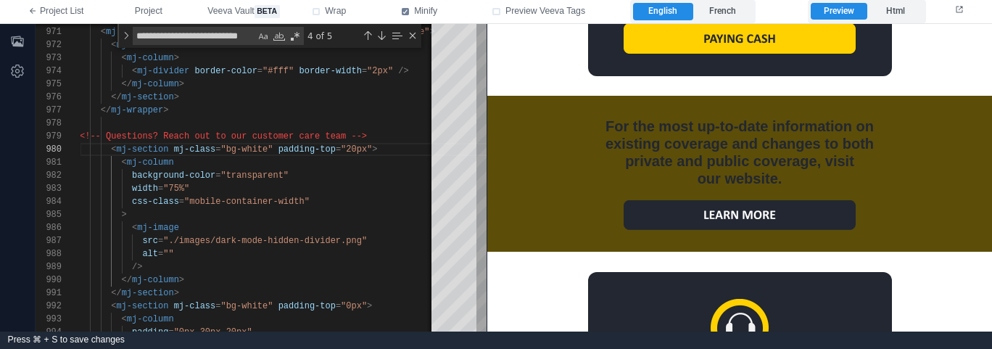
scroll to position [1844, 0]
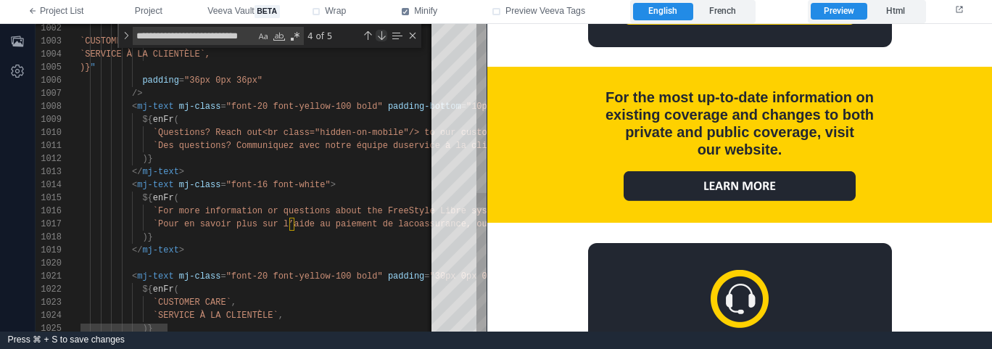
click at [382, 33] on div "Next Match (Enter)" at bounding box center [381, 36] width 12 height 12
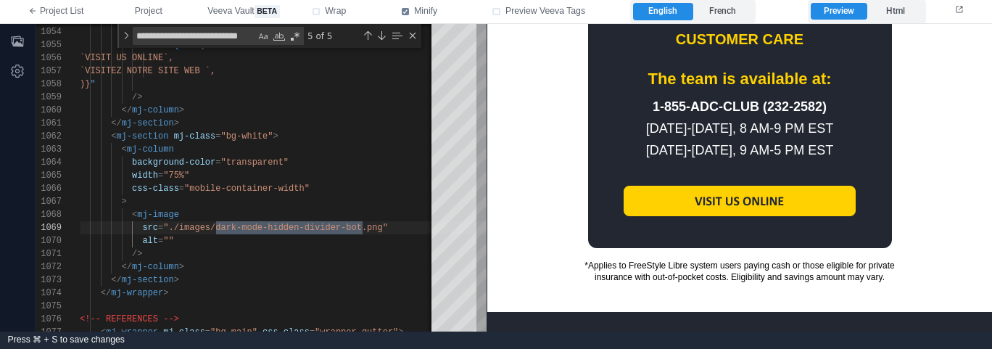
scroll to position [2284, 0]
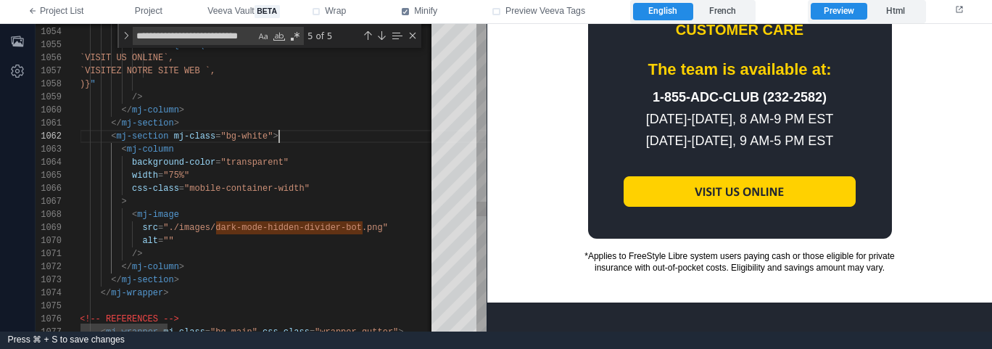
drag, startPoint x: 277, startPoint y: 136, endPoint x: 286, endPoint y: 137, distance: 8.8
click at [277, 136] on span ">" at bounding box center [275, 136] width 5 height 10
paste textarea "**********"
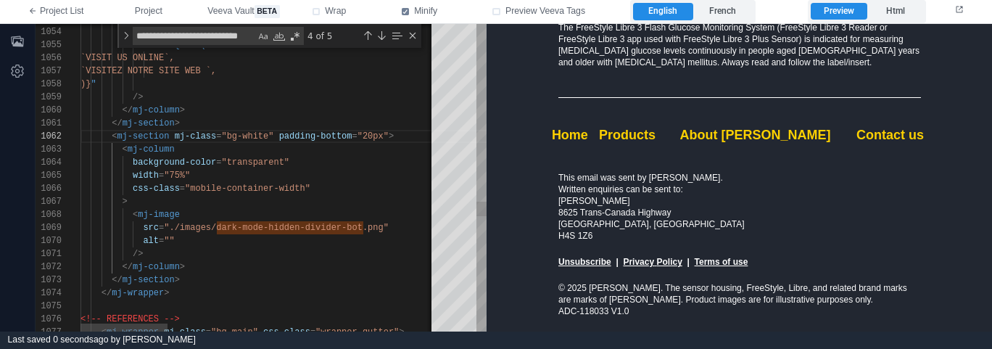
scroll to position [13, 105]
click at [240, 272] on div "</ mj-column >" at bounding box center [807, 266] width 1455 height 13
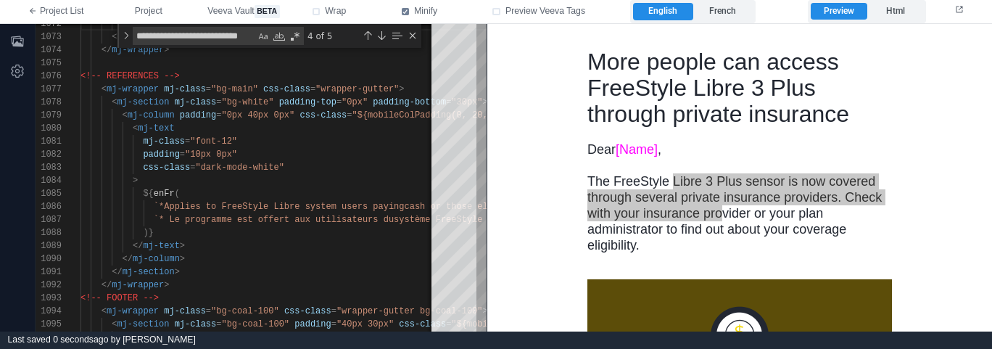
scroll to position [272, 0]
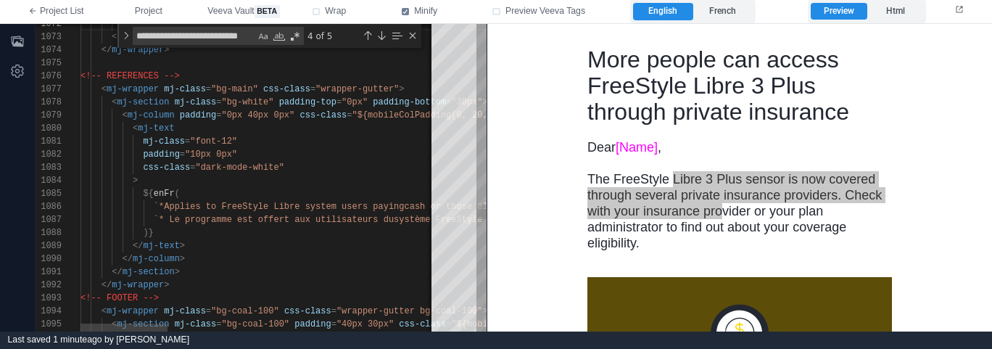
click at [373, 150] on div "padding = "10px 0px"" at bounding box center [807, 154] width 1455 height 13
paste textarea "Find"
type textarea "**********"
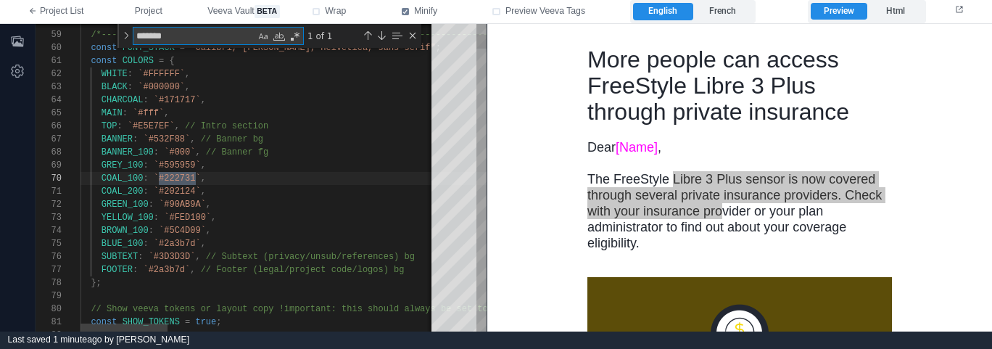
type textarea "*******"
drag, startPoint x: 186, startPoint y: 269, endPoint x: 151, endPoint y: 268, distance: 34.8
paste textarea "Editor content;Press Alt+F1 for Accessibility Options."
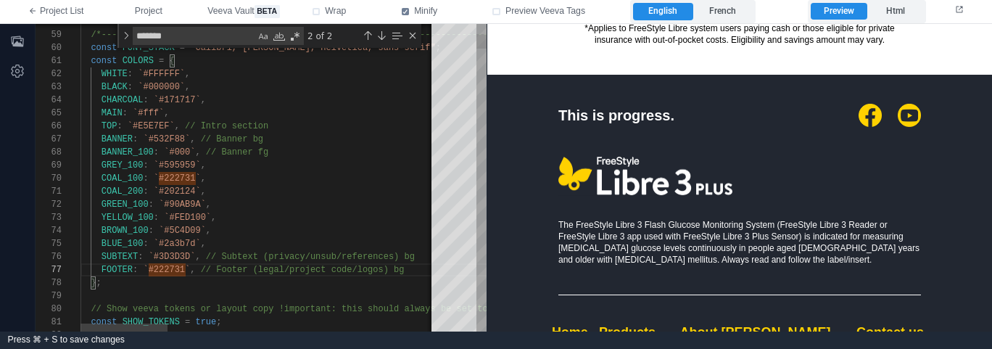
scroll to position [52, 125]
click at [246, 246] on div "BLUE_100 : `#2a3b7d` ," at bounding box center [807, 243] width 1455 height 13
click at [412, 34] on div "Close (Escape)" at bounding box center [413, 36] width 12 height 12
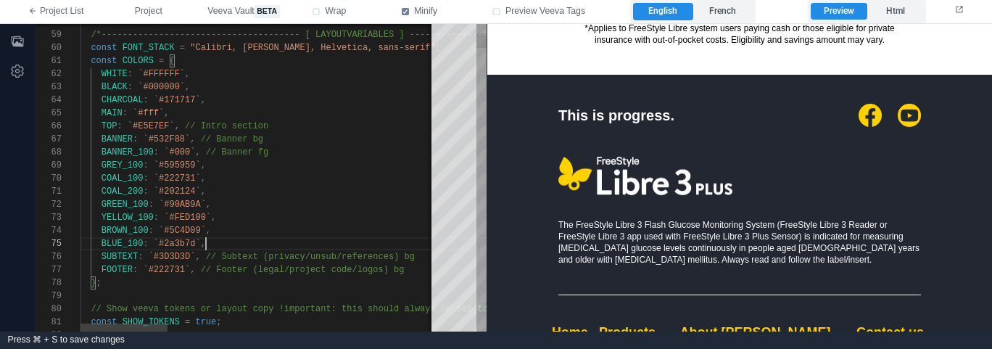
scroll to position [117, 125]
click at [347, 180] on div "COAL_100 : `#222731` ," at bounding box center [807, 178] width 1455 height 13
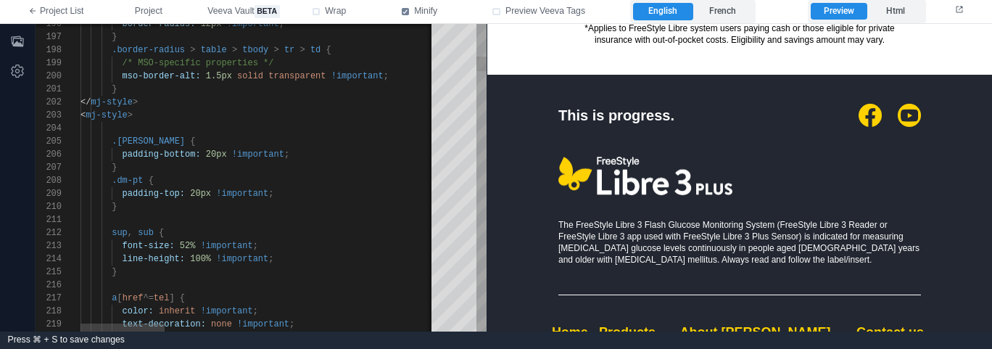
scroll to position [104, 16]
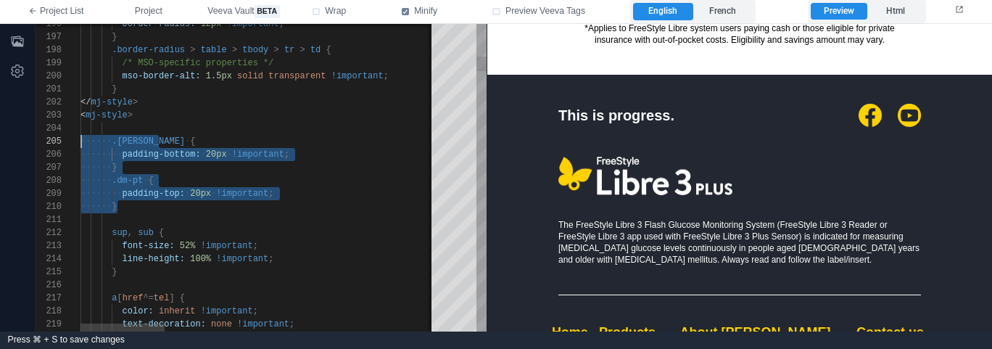
drag, startPoint x: 125, startPoint y: 204, endPoint x: 259, endPoint y: 165, distance: 139.5
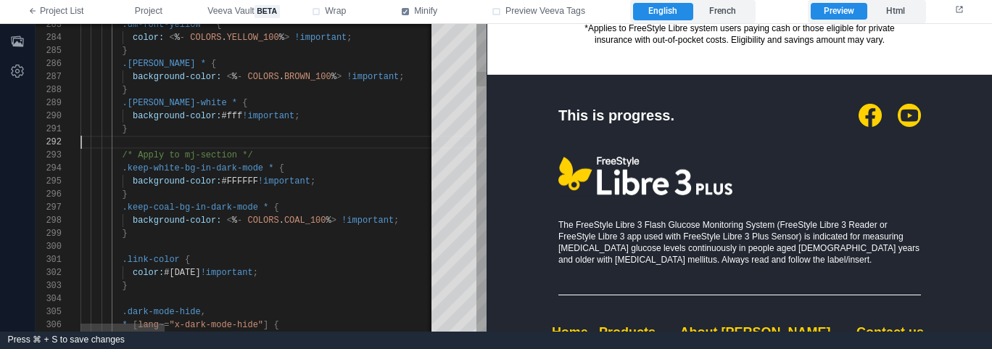
scroll to position [13, 0]
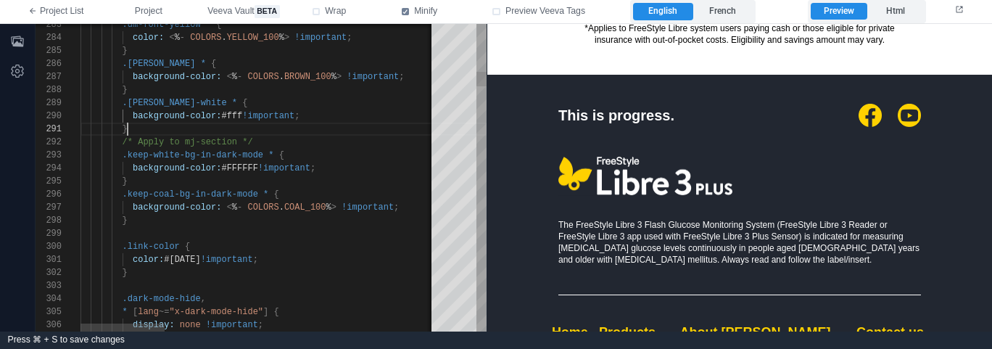
drag, startPoint x: 159, startPoint y: 231, endPoint x: 46, endPoint y: 155, distance: 136.3
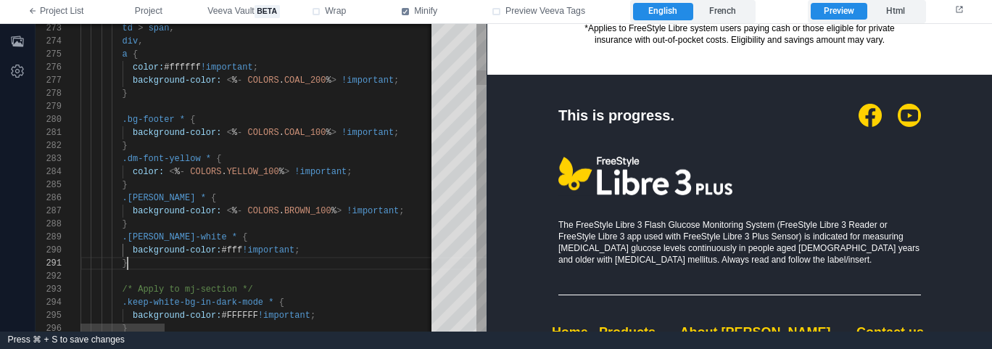
scroll to position [0, 47]
click at [180, 257] on div "}" at bounding box center [831, 263] width 1503 height 13
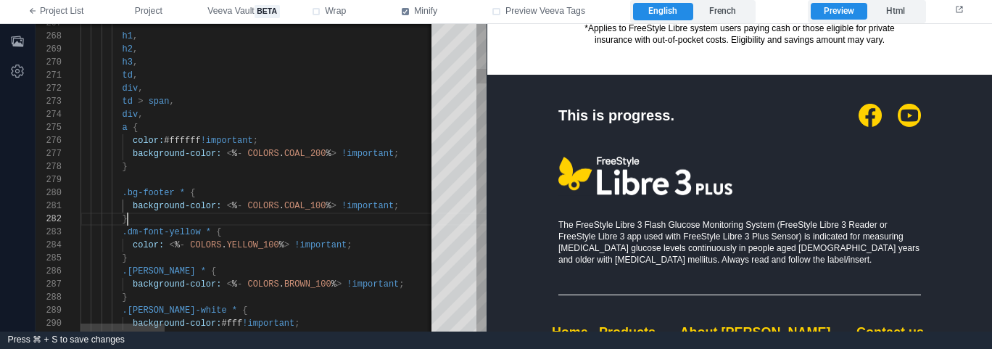
scroll to position [13, 47]
click at [159, 217] on div "}" at bounding box center [831, 218] width 1503 height 13
drag, startPoint x: 127, startPoint y: 191, endPoint x: 136, endPoint y: 220, distance: 29.6
click at [128, 193] on div "291 290 289 288 286 287 285 284 283 282 281 280 279 278 277 276 274 275 273 272…" at bounding box center [261, 178] width 451 height 308
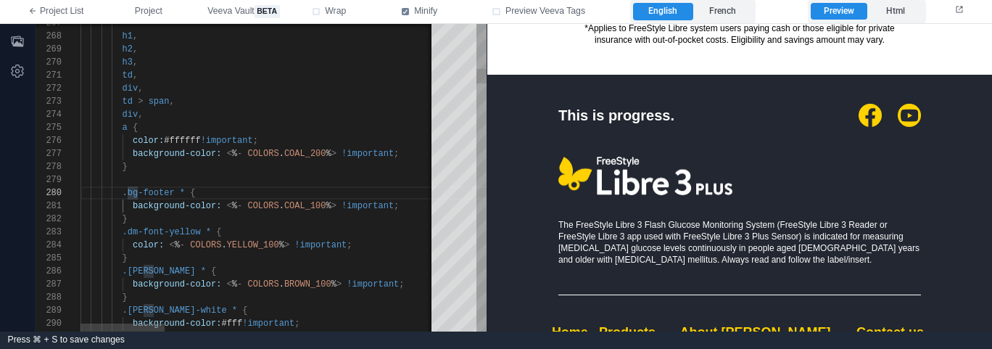
scroll to position [117, 94]
drag, startPoint x: 128, startPoint y: 192, endPoint x: 176, endPoint y: 192, distance: 48.6
click at [176, 192] on div "291 290 289 288 286 287 285 284 283 282 281 280 279 278 277 276 274 275 273 272…" at bounding box center [261, 178] width 451 height 308
type textarea "**********"
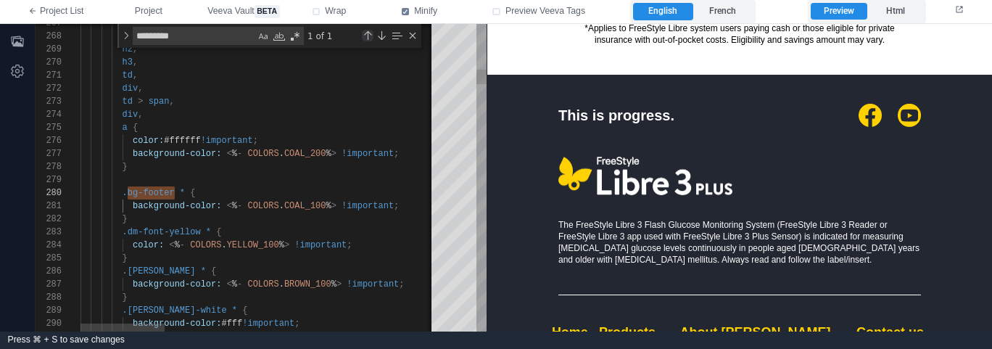
click at [370, 35] on div "Previous Match (⇧Enter)" at bounding box center [368, 36] width 12 height 12
click at [219, 32] on textarea "*********" at bounding box center [194, 36] width 122 height 17
type textarea "*********"
click at [383, 27] on div "1 of 1" at bounding box center [361, 36] width 115 height 18
click at [383, 36] on div "Next Match (Enter)" at bounding box center [381, 36] width 12 height 12
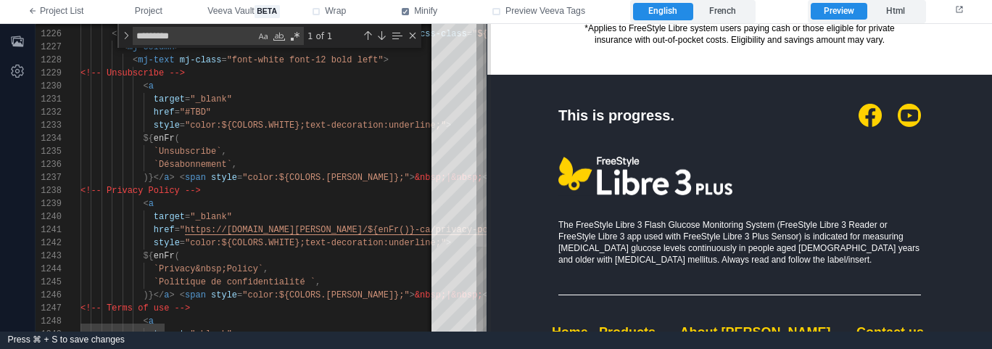
drag, startPoint x: 481, startPoint y: 140, endPoint x: 483, endPoint y: 264, distance: 124.0
click at [489, 273] on div "1225 1226 1227 1228 1229 1230 1231 1232 1233 1234 1235 1236 1237 1238 1239 1240…" at bounding box center [514, 177] width 956 height 307
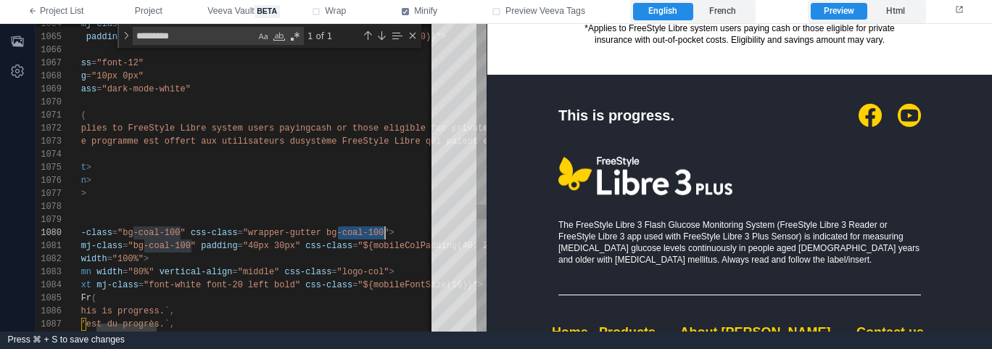
drag, startPoint x: 340, startPoint y: 236, endPoint x: 386, endPoint y: 231, distance: 45.9
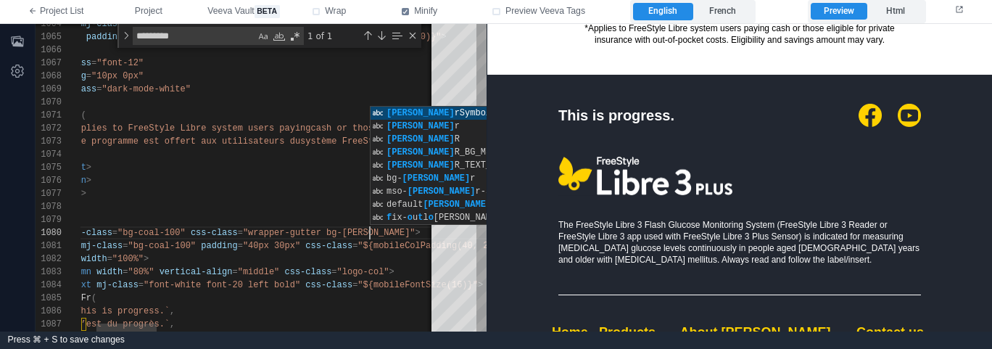
scroll to position [104, 388]
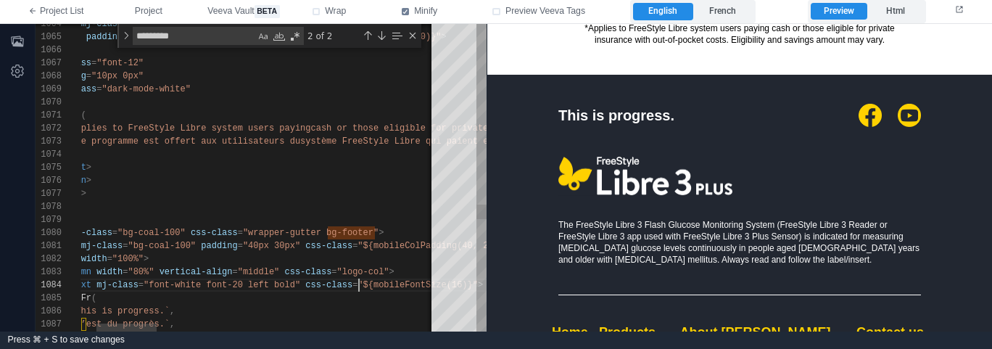
click at [361, 280] on span ""${mobileFontSize(16)}"" at bounding box center [417, 285] width 120 height 10
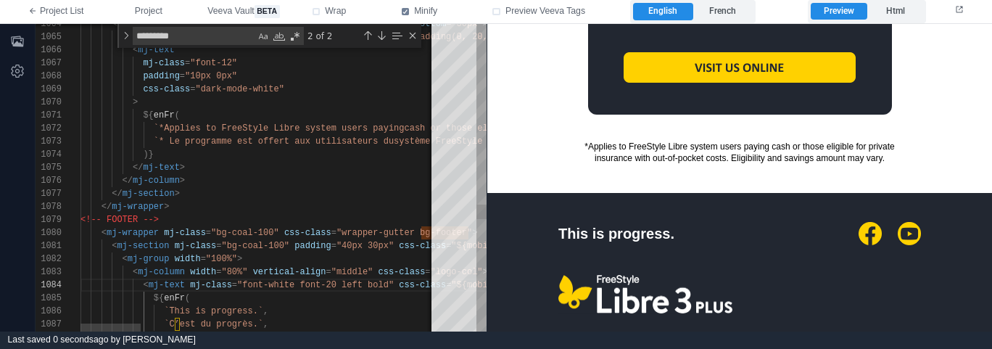
scroll to position [13, 162]
drag, startPoint x: 233, startPoint y: 232, endPoint x: 284, endPoint y: 226, distance: 51.8
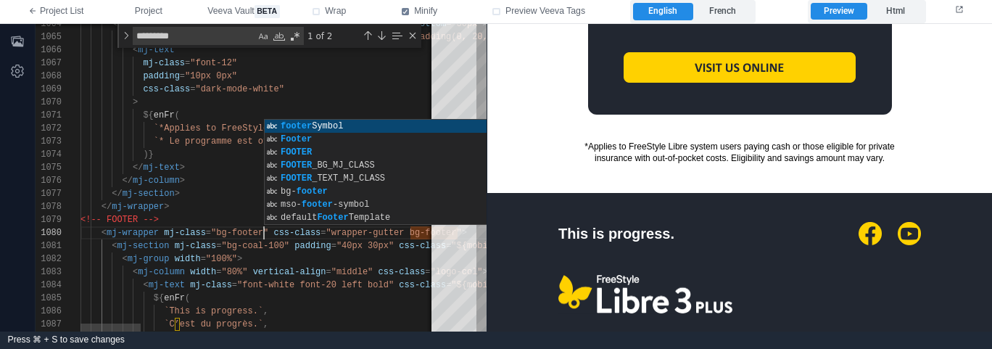
scroll to position [104, 183]
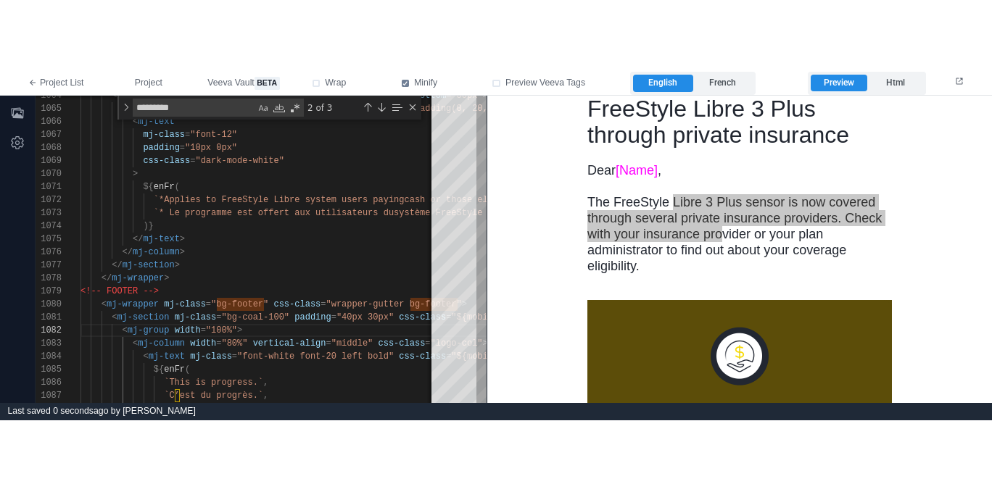
scroll to position [0, 0]
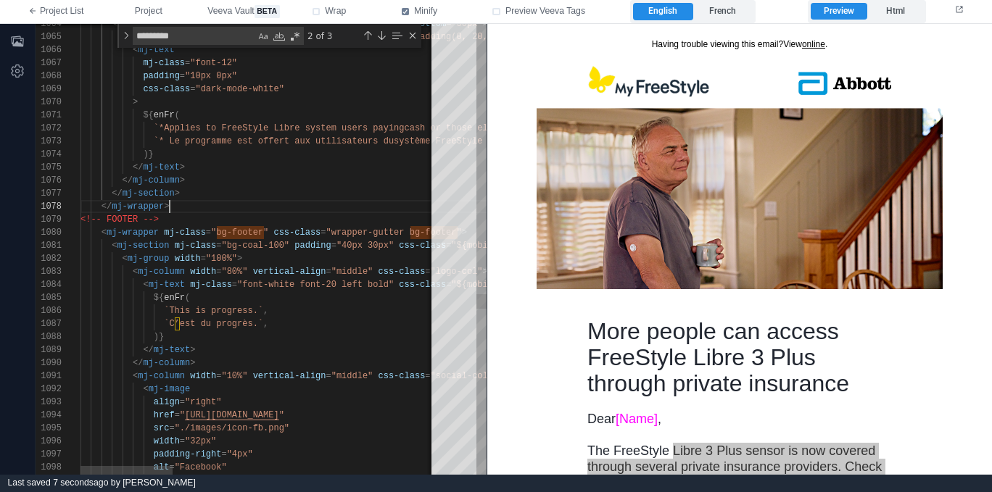
click at [241, 208] on div "</ mj-wrapper >" at bounding box center [763, 206] width 1367 height 13
click at [410, 37] on div "Close (Escape)" at bounding box center [413, 36] width 12 height 12
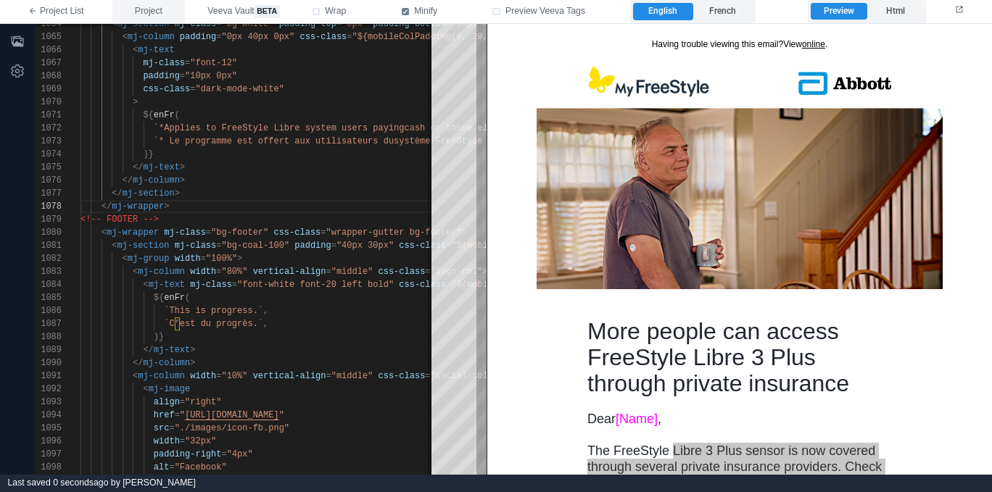
click at [151, 17] on span "Project" at bounding box center [149, 11] width 28 height 13
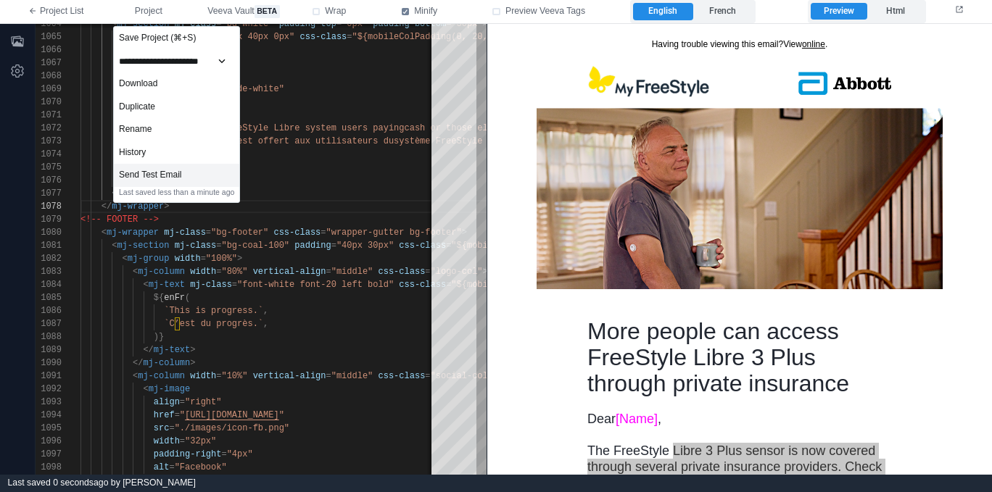
click at [186, 175] on div "Send Test Email" at bounding box center [176, 175] width 125 height 23
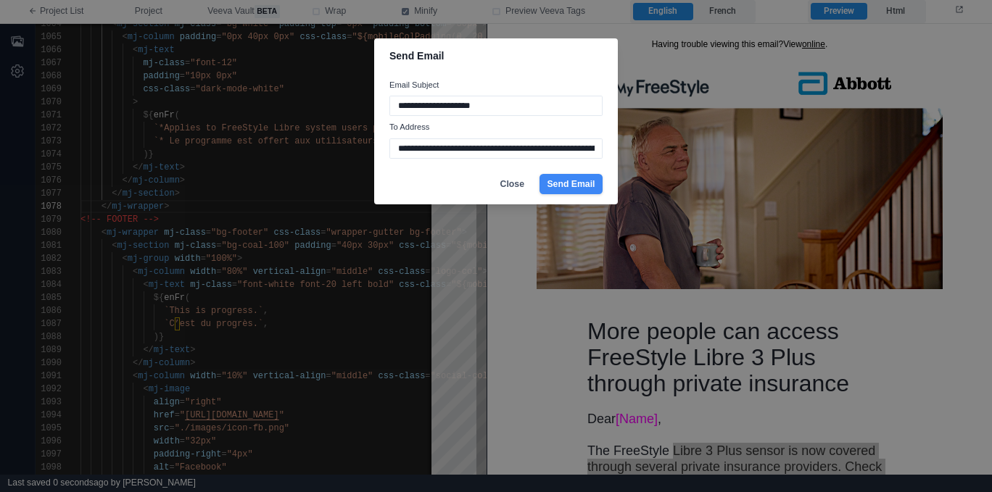
click at [555, 187] on button "Send Email" at bounding box center [570, 184] width 63 height 20
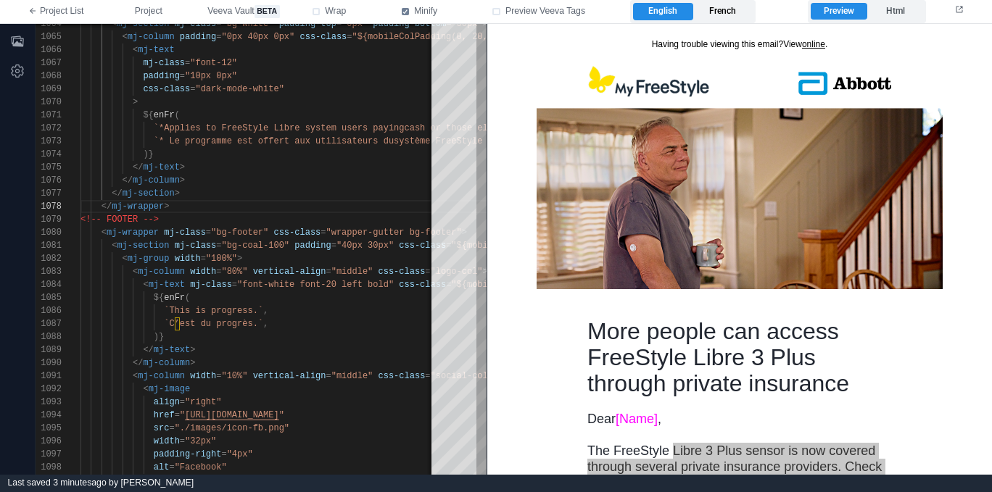
click at [741, 13] on label "French" at bounding box center [722, 11] width 59 height 17
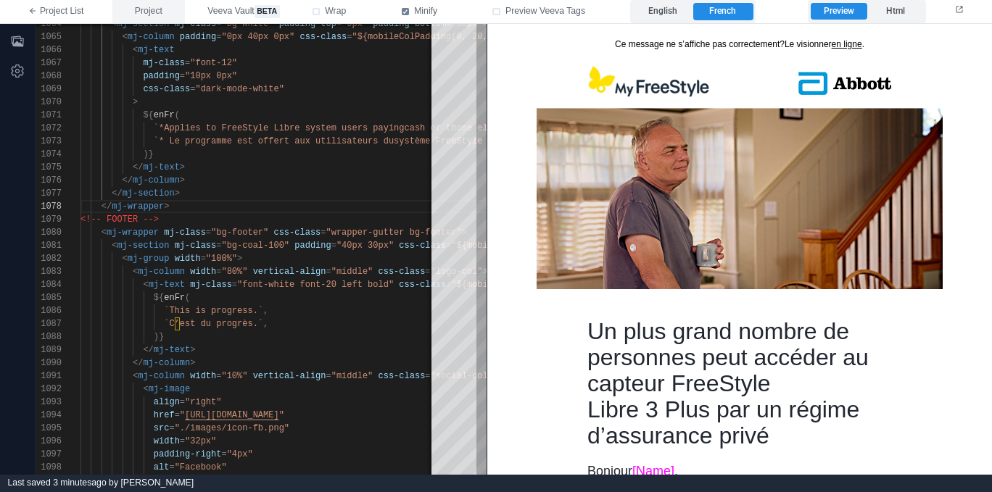
click at [144, 7] on span "Project" at bounding box center [149, 11] width 28 height 13
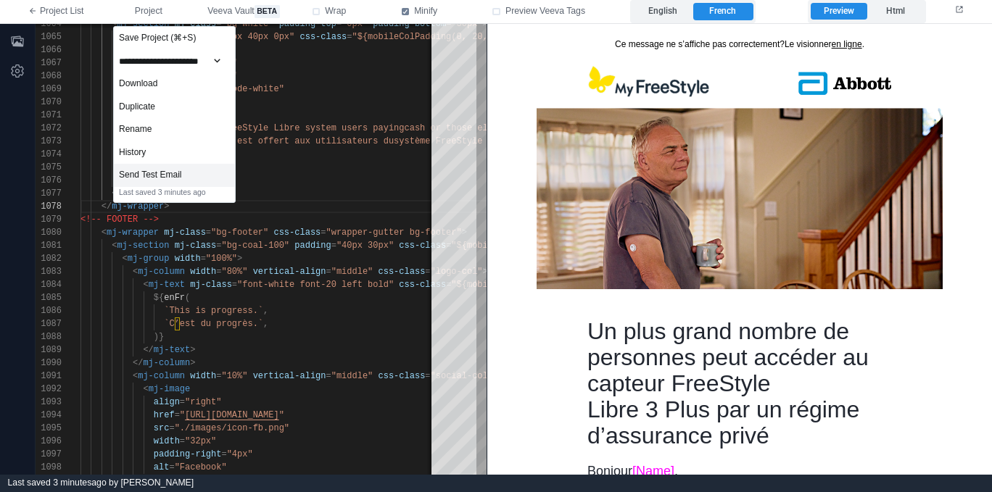
click at [194, 173] on div "Send Test Email" at bounding box center [174, 175] width 121 height 23
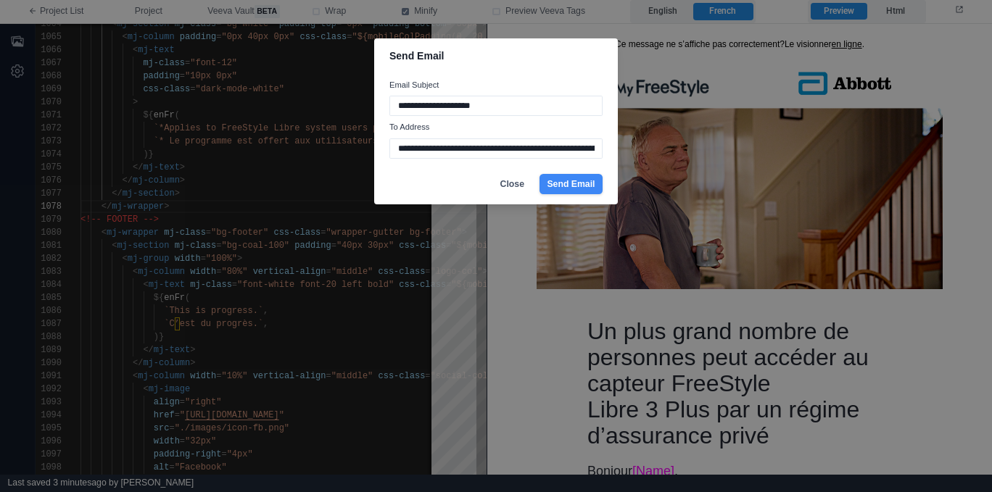
click at [573, 189] on button "Send Email" at bounding box center [570, 184] width 63 height 20
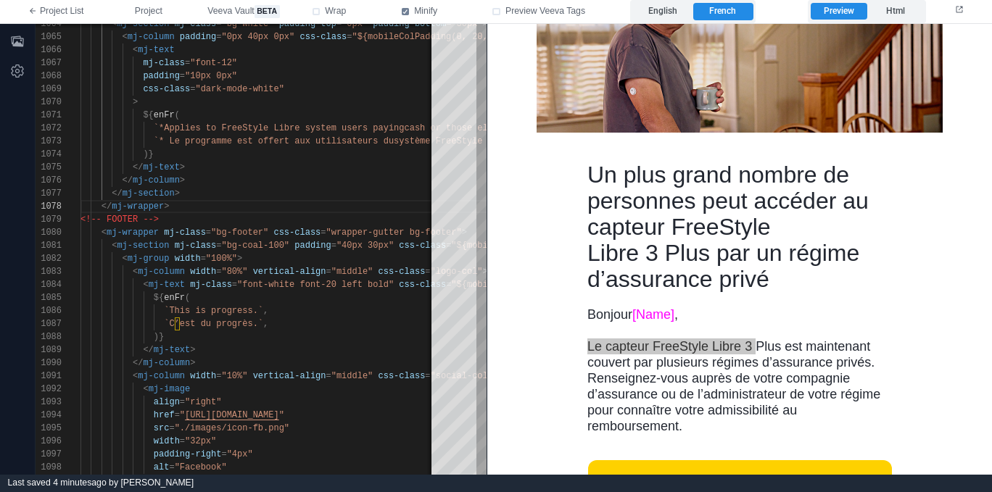
scroll to position [0, 0]
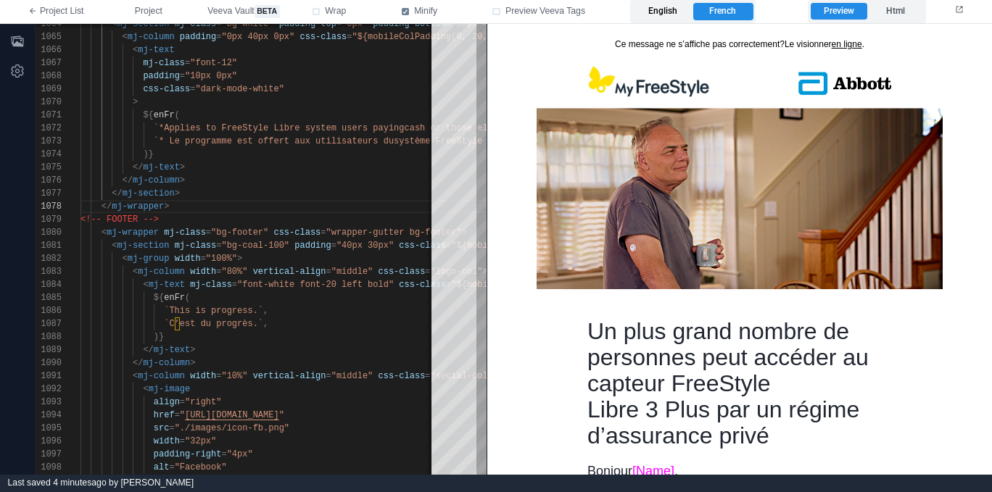
click at [666, 5] on label "English" at bounding box center [662, 11] width 59 height 17
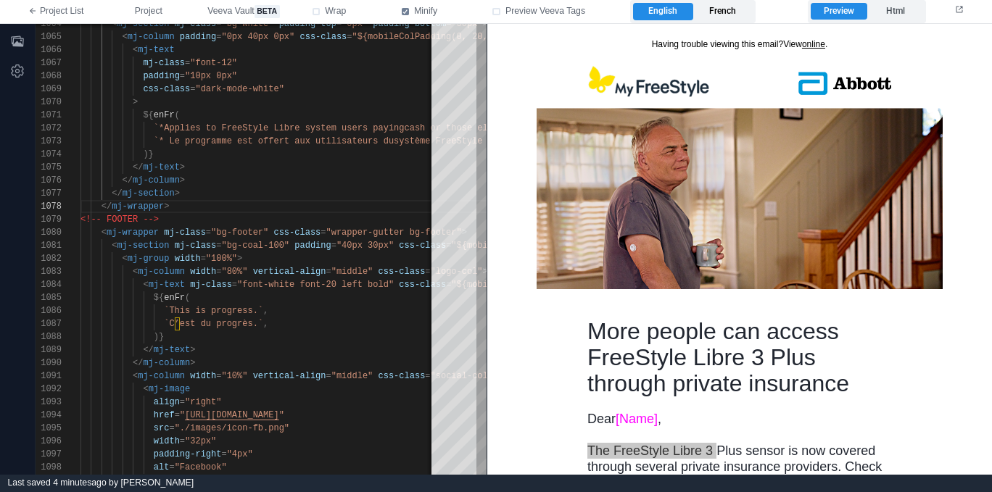
click at [733, 11] on label "French" at bounding box center [722, 11] width 59 height 17
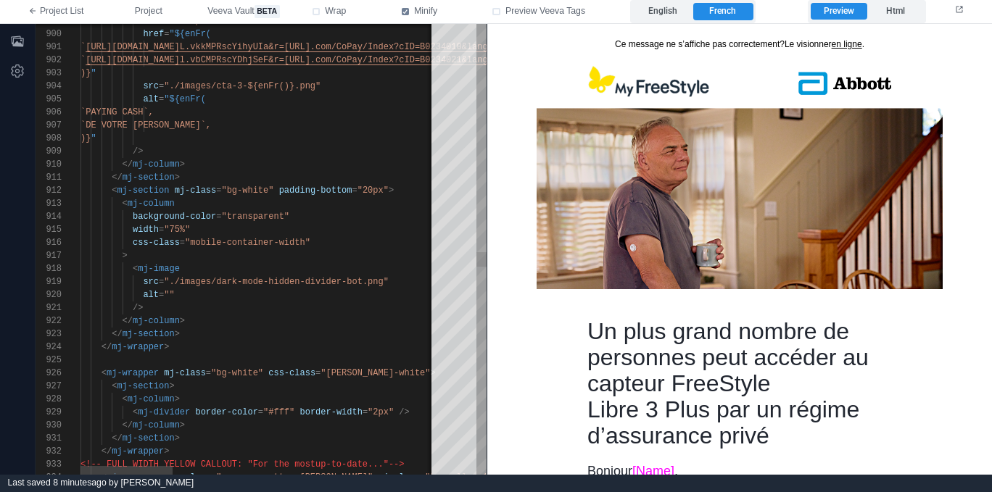
scroll to position [52, 125]
click at [396, 98] on div "alt = "${enFr(" at bounding box center [763, 99] width 1367 height 13
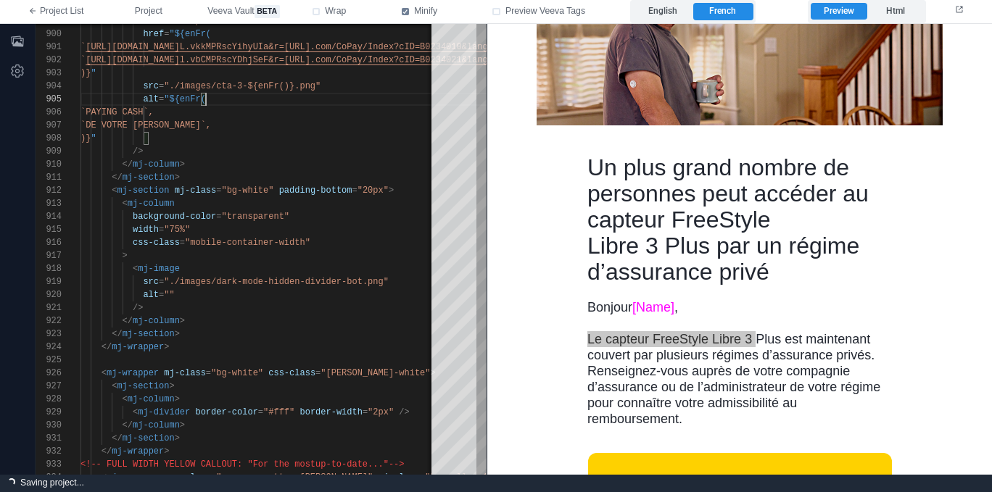
scroll to position [196, 0]
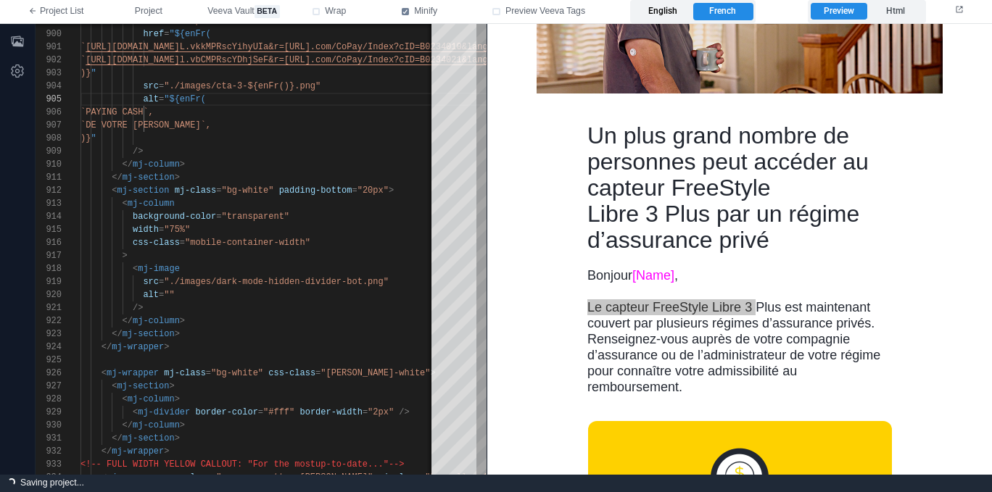
click at [666, 15] on label "English" at bounding box center [662, 11] width 59 height 17
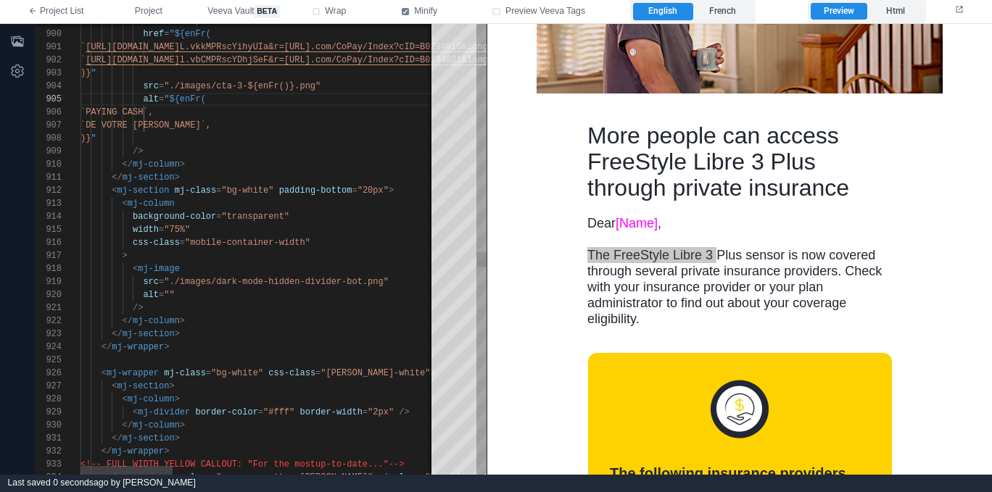
type textarea "**********"
click at [291, 212] on span at bounding box center [291, 217] width 5 height 10
